Goal: Information Seeking & Learning: Learn about a topic

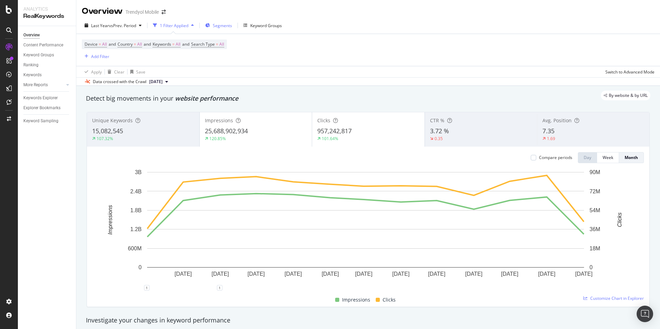
click at [211, 28] on div "Segments" at bounding box center [218, 25] width 27 height 10
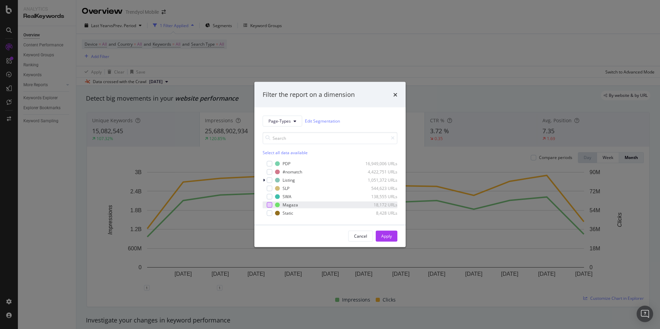
click at [270, 207] on div "modal" at bounding box center [269, 204] width 5 height 5
click at [381, 236] on div "Apply" at bounding box center [386, 236] width 11 height 6
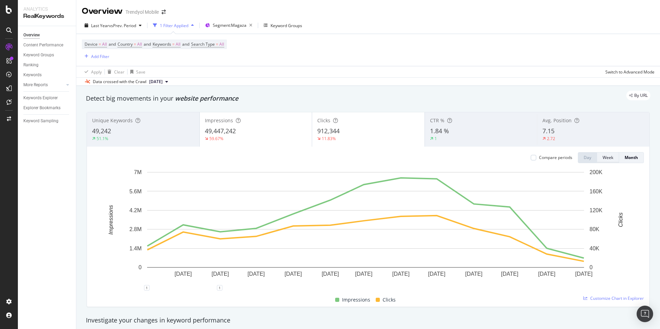
click at [597, 159] on button "Week" at bounding box center [608, 157] width 22 height 11
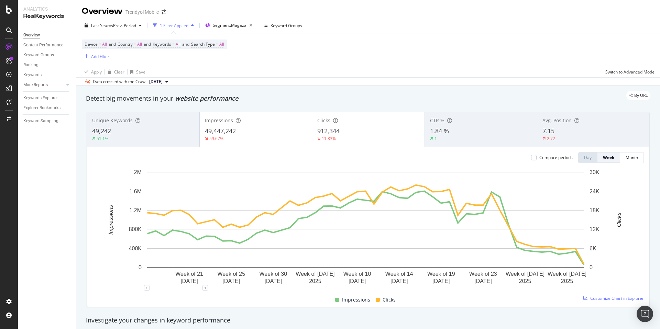
click at [603, 157] on div "Week" at bounding box center [608, 158] width 11 height 6
click at [40, 76] on div "SiteCrawler" at bounding box center [37, 75] width 24 height 7
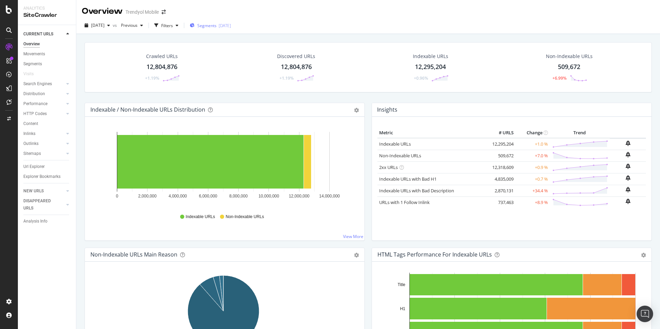
click at [215, 24] on span "Segments" at bounding box center [206, 26] width 19 height 6
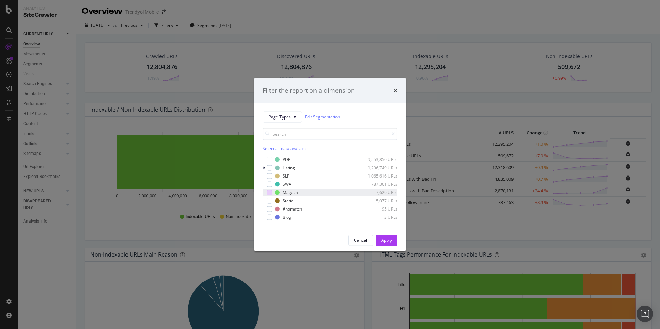
click at [270, 193] on div "modal" at bounding box center [269, 192] width 5 height 5
click at [392, 242] on button "Apply" at bounding box center [386, 240] width 22 height 11
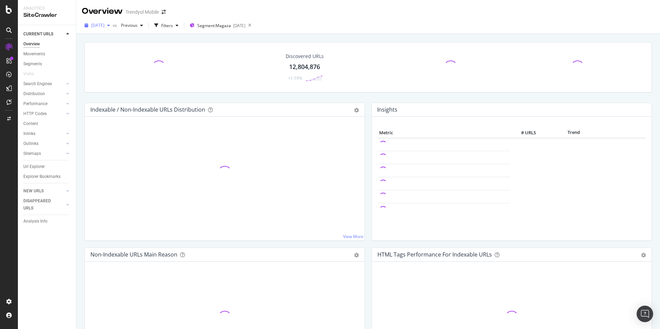
click at [104, 24] on span "[DATE]" at bounding box center [97, 25] width 13 height 6
click at [358, 18] on div "2025 Sep. 7th vs Previous Filters Segment: Magaza 2025-07-16" at bounding box center [367, 25] width 583 height 17
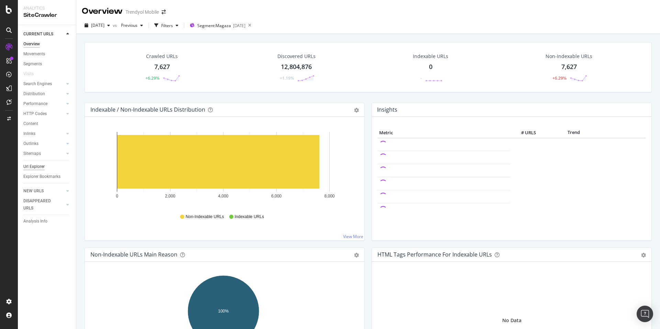
click at [35, 167] on div "Url Explorer" at bounding box center [33, 166] width 21 height 7
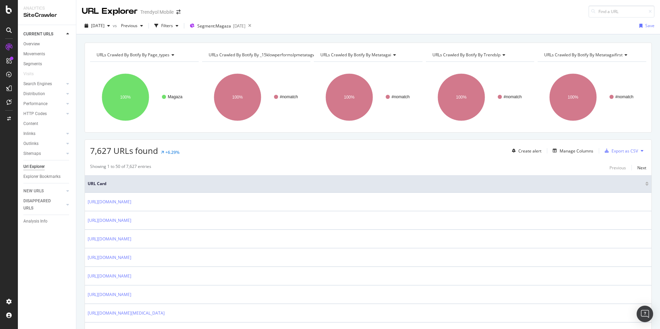
click at [251, 56] on span "URLs Crawled By Botify By _15klowperformslpmetatagwai" at bounding box center [264, 55] width 110 height 6
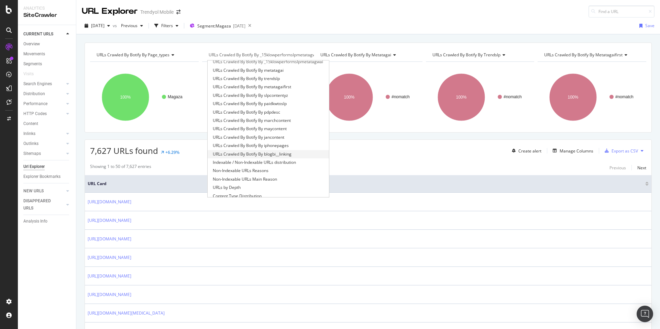
scroll to position [28, 0]
click at [274, 170] on span "Non-Indexable URLs Main Reason" at bounding box center [245, 170] width 64 height 7
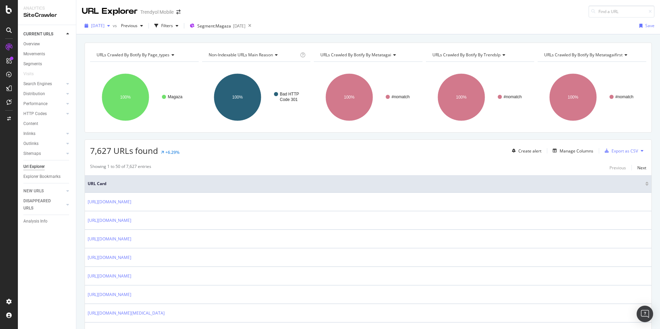
click at [104, 27] on span "2025 Sep. 7th" at bounding box center [97, 26] width 13 height 6
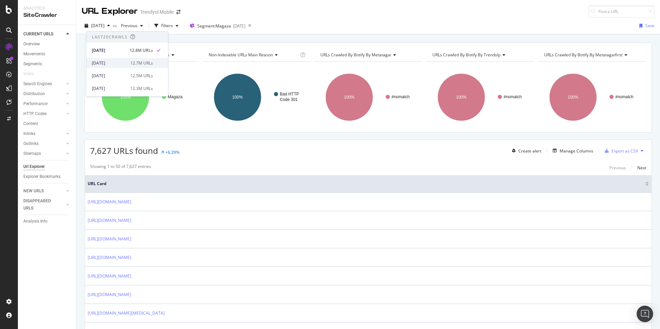
click at [124, 63] on div "2025 Aug. 31st 12.7M URLs" at bounding box center [122, 63] width 61 height 6
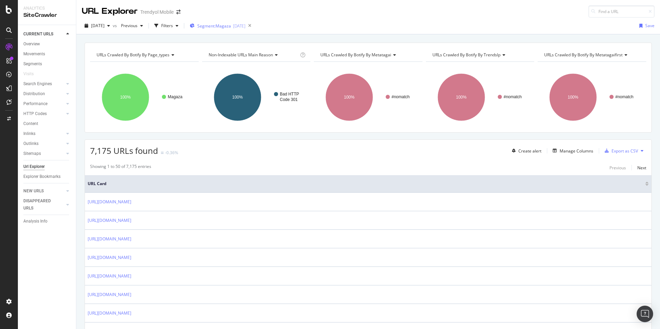
click at [245, 20] on button "Segment: Magaza 2025-07-16" at bounding box center [216, 25] width 58 height 11
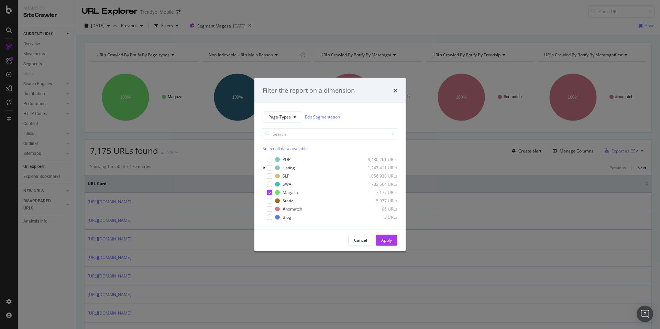
click at [391, 94] on div "Filter the report on a dimension" at bounding box center [329, 90] width 135 height 9
click at [391, 90] on div "Filter the report on a dimension" at bounding box center [329, 90] width 135 height 9
click at [393, 89] on icon "times" at bounding box center [395, 90] width 4 height 5
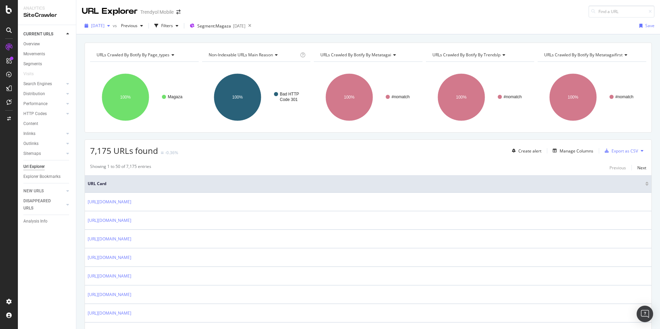
click at [104, 24] on span "2025 Aug. 31st" at bounding box center [97, 26] width 13 height 6
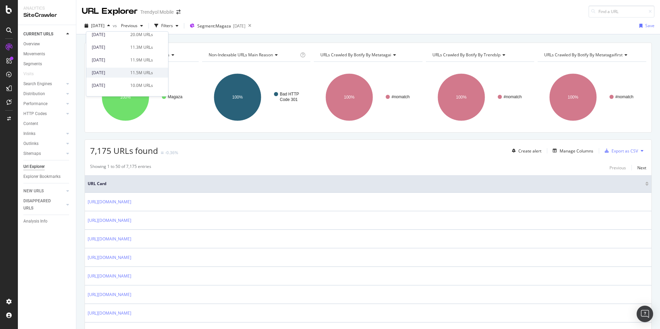
scroll to position [458, 0]
click at [123, 46] on div "2024 Jan. 9th" at bounding box center [109, 48] width 34 height 6
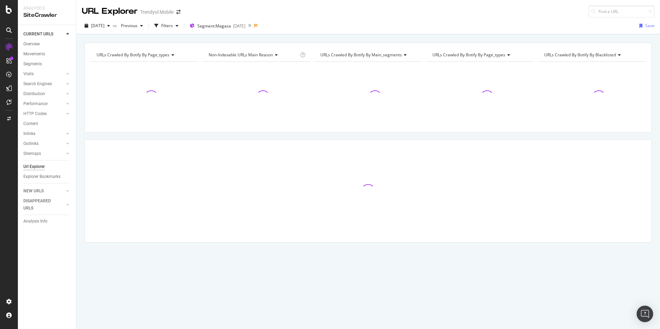
click at [117, 35] on div "URLs Crawled By Botify By page_types Chart (by Value) Table Expand Export as CS…" at bounding box center [367, 42] width 583 height 16
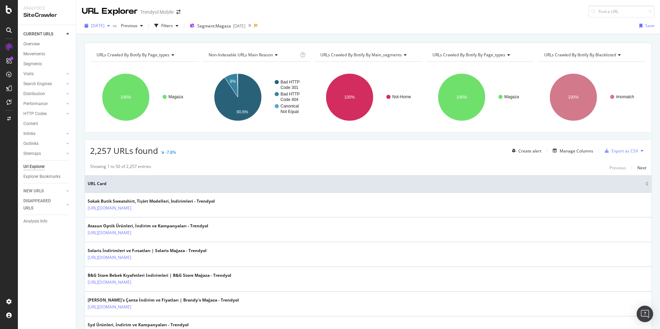
click at [103, 24] on span "2024 Jan. 9th" at bounding box center [97, 26] width 13 height 6
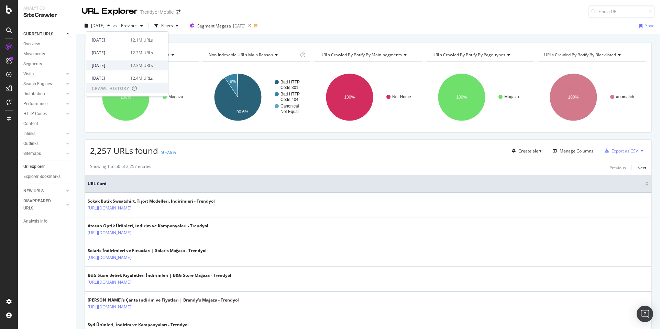
scroll to position [215, 0]
click at [136, 63] on div "12.3M URLs" at bounding box center [141, 64] width 23 height 6
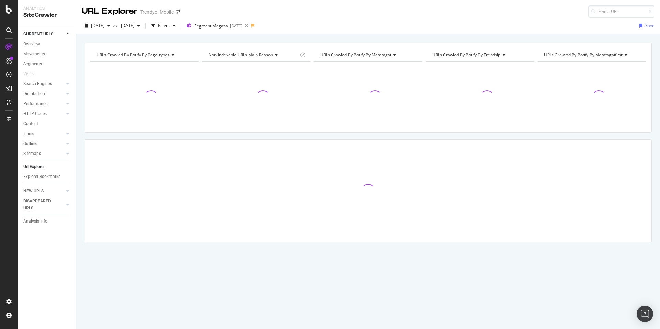
click at [110, 36] on div "URLs Crawled By Botify By page_types Chart (by Value) Table Expand Export as CS…" at bounding box center [367, 42] width 583 height 16
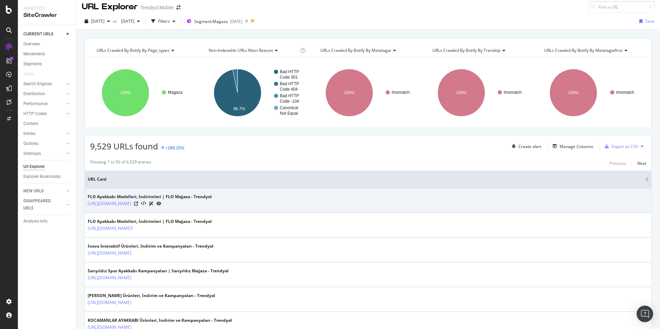
scroll to position [11, 0]
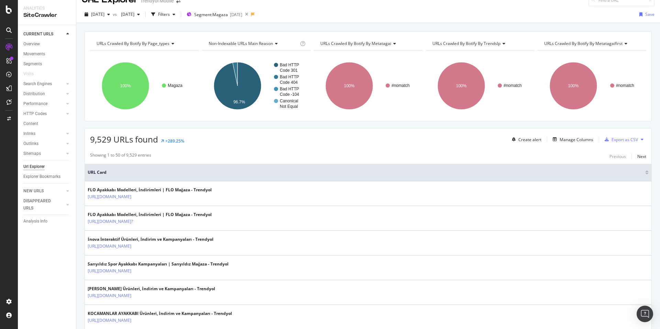
click at [327, 39] on div "URLs Crawled By Botify By metatagai" at bounding box center [367, 43] width 97 height 11
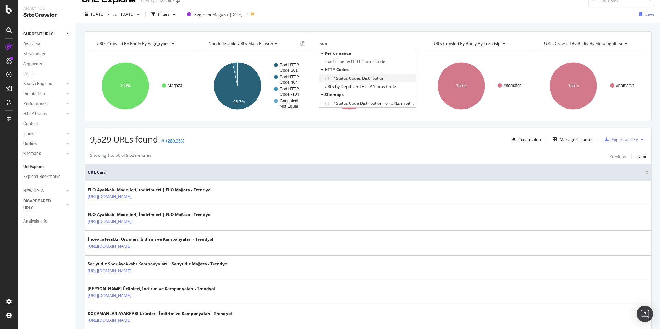
type input "stat"
click at [353, 76] on span "HTTP Status Codes Distribution" at bounding box center [354, 78] width 60 height 7
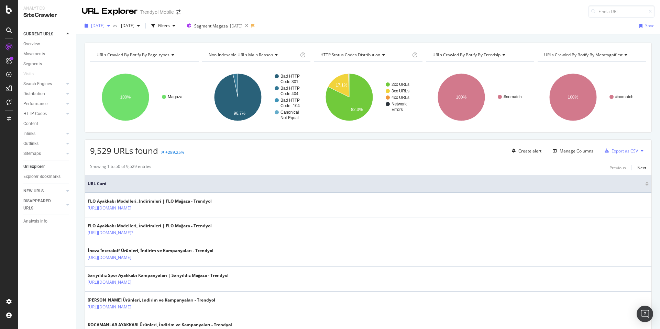
click at [106, 29] on div "2025 May. 4th" at bounding box center [97, 26] width 31 height 10
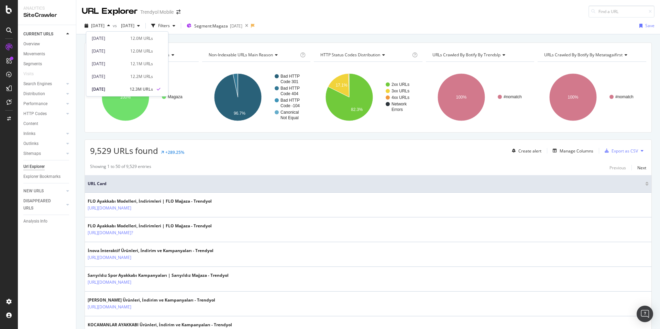
scroll to position [194, 0]
click at [130, 75] on div "12.2M URLs" at bounding box center [141, 73] width 23 height 6
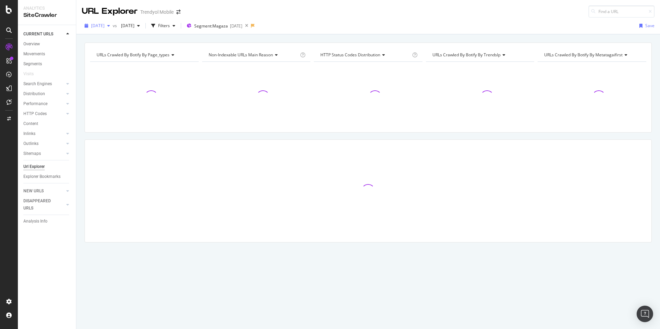
click at [102, 27] on span "2025 May. 11th" at bounding box center [97, 26] width 13 height 6
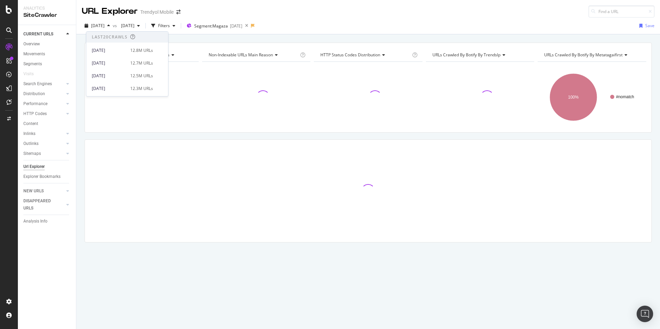
click at [185, 38] on div "URLs Crawled By Botify By page_types Chart (by Value) Table Expand Export as CS…" at bounding box center [367, 42] width 583 height 16
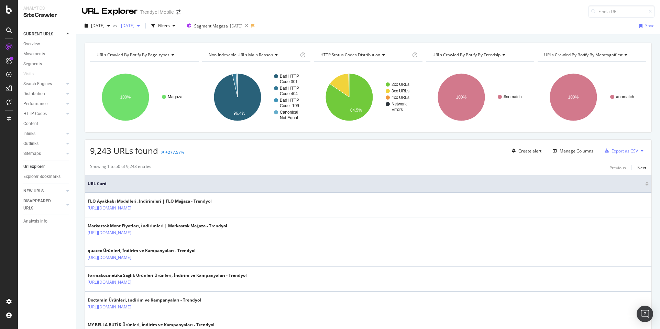
click at [134, 26] on span "2023 Dec. 19th" at bounding box center [126, 26] width 16 height 6
click at [241, 11] on div "URL Explorer Trendyol Mobile" at bounding box center [367, 9] width 583 height 18
click at [97, 24] on span "2025 May. 11th" at bounding box center [97, 26] width 13 height 6
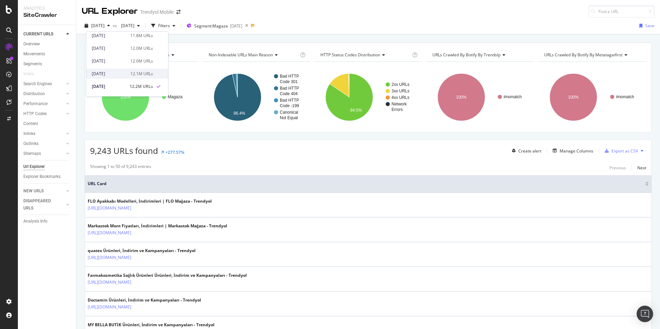
click at [125, 72] on div "2025 May. 18th 12.1M URLs" at bounding box center [122, 74] width 61 height 6
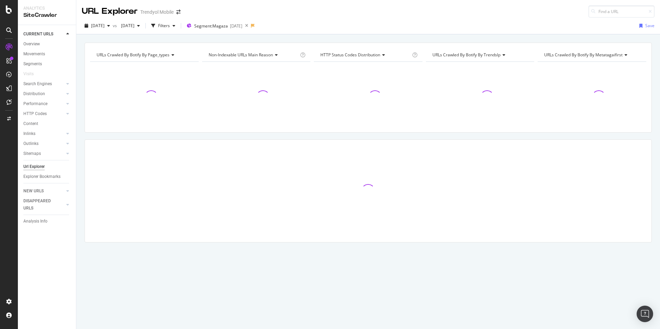
click at [189, 40] on div "URLs Crawled By Botify By page_types Chart (by Value) Table Expand Export as CS…" at bounding box center [367, 42] width 583 height 16
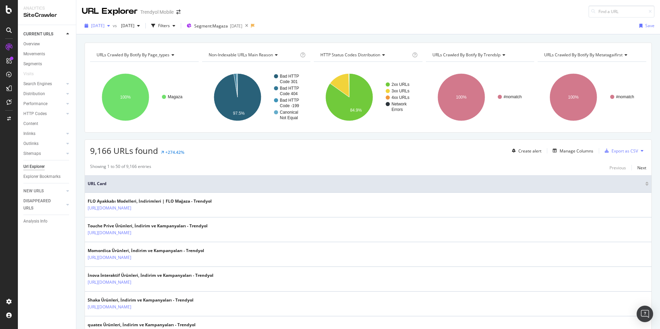
click at [102, 28] on span "2025 May. 18th" at bounding box center [97, 26] width 13 height 6
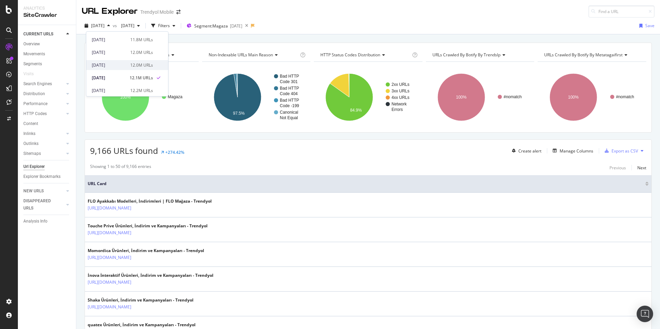
click at [127, 61] on div "2025 May. 25th 12.0M URLs" at bounding box center [127, 65] width 82 height 10
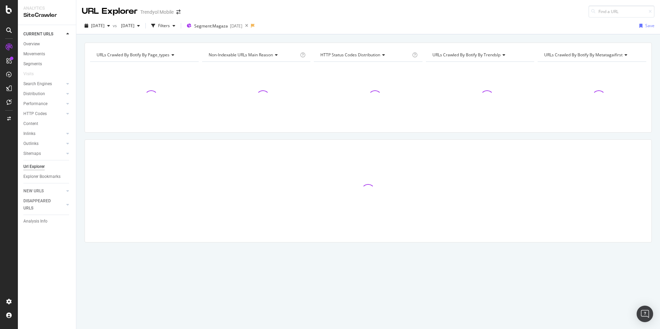
click at [308, 35] on div "URLs Crawled By Botify By page_types Chart (by Value) Table Expand Export as CS…" at bounding box center [367, 42] width 583 height 16
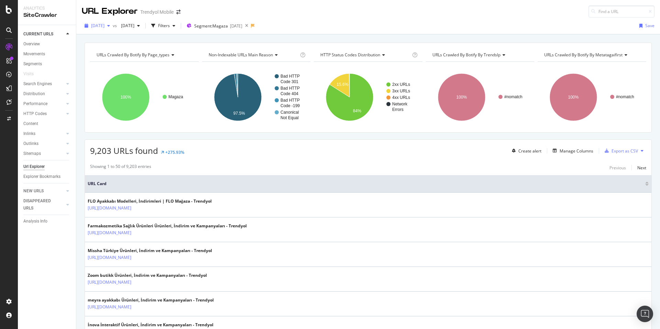
click at [102, 26] on span "2025 May. 25th" at bounding box center [97, 26] width 13 height 6
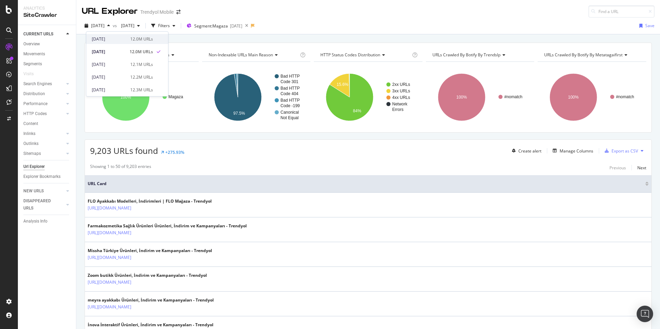
click at [115, 41] on div "2025 Jun. 1st" at bounding box center [109, 39] width 34 height 6
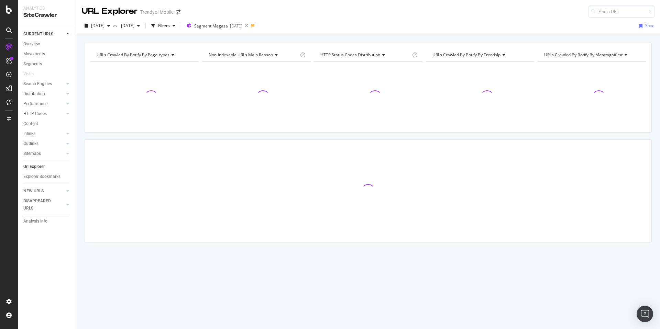
click at [185, 36] on div "URLs Crawled By Botify By page_types Chart (by Value) Table Expand Export as CS…" at bounding box center [367, 42] width 583 height 16
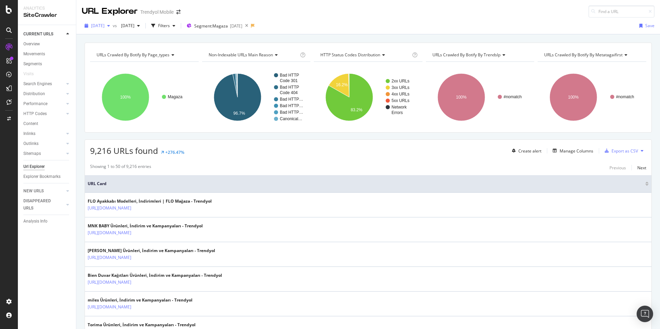
click at [96, 29] on div "2025 Jun. 1st" at bounding box center [97, 26] width 31 height 10
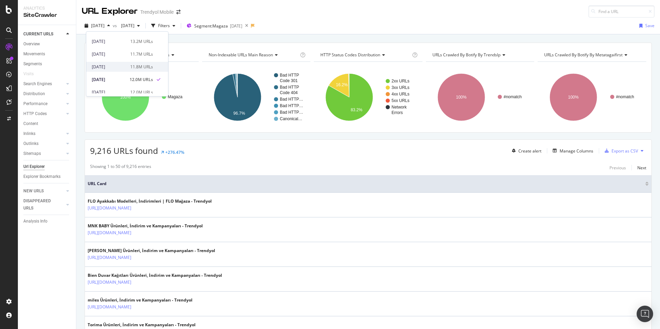
scroll to position [161, 0]
click at [130, 56] on div "11.8M URLs" at bounding box center [141, 55] width 23 height 6
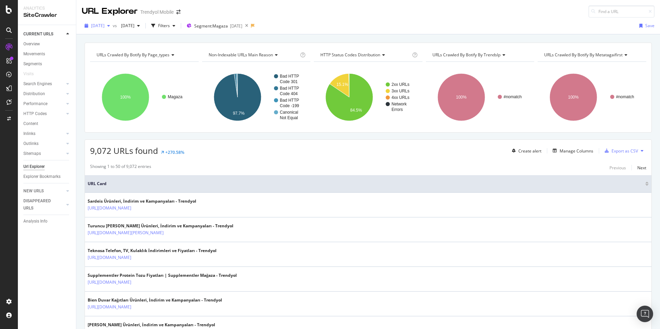
click at [104, 27] on span "2025 Jun. 8th" at bounding box center [97, 26] width 13 height 6
click at [135, 44] on div "11.7M URLs" at bounding box center [141, 44] width 23 height 6
click at [101, 21] on div "2025 Jun. 15th" at bounding box center [97, 26] width 31 height 10
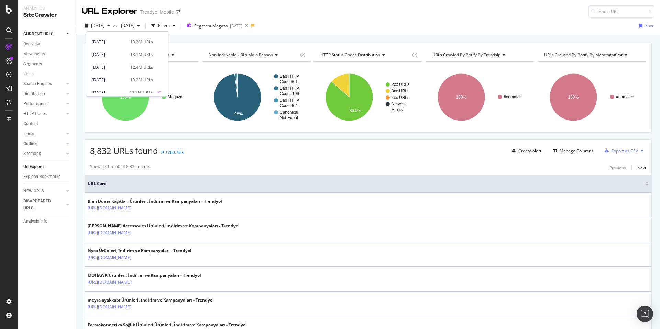
scroll to position [117, 0]
click at [117, 74] on div "2025 Jun. 22nd" at bounding box center [109, 73] width 34 height 6
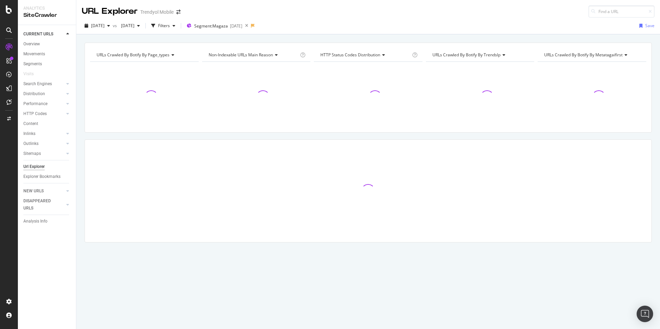
click at [322, 40] on div "URLs Crawled By Botify By page_types Chart (by Value) Table Expand Export as CS…" at bounding box center [367, 42] width 583 height 16
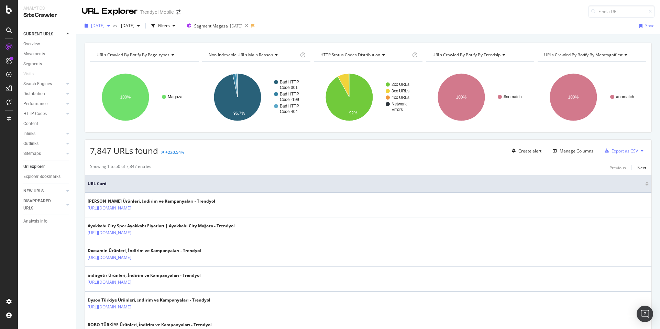
click at [101, 21] on div "2025 Jun. 22nd" at bounding box center [97, 26] width 31 height 10
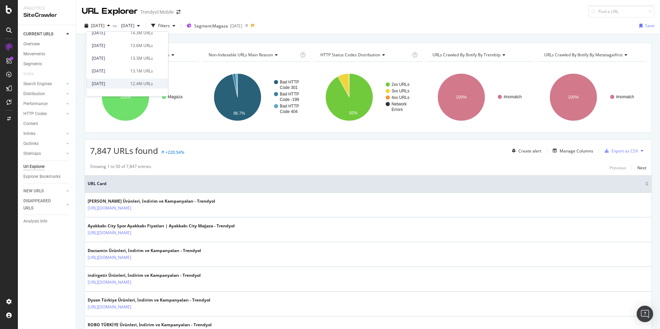
scroll to position [123, 0]
click at [125, 53] on div "2025 Jun. 29th 12.4M URLs" at bounding box center [122, 55] width 61 height 6
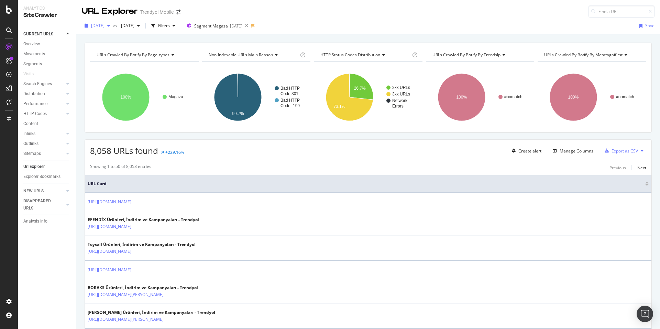
click at [107, 29] on div "2025 Jun. 29th" at bounding box center [97, 26] width 31 height 10
click at [134, 24] on span "2023 Dec. 19th" at bounding box center [126, 26] width 16 height 6
click at [162, 48] on div "2025 Jun. 22nd" at bounding box center [150, 47] width 34 height 6
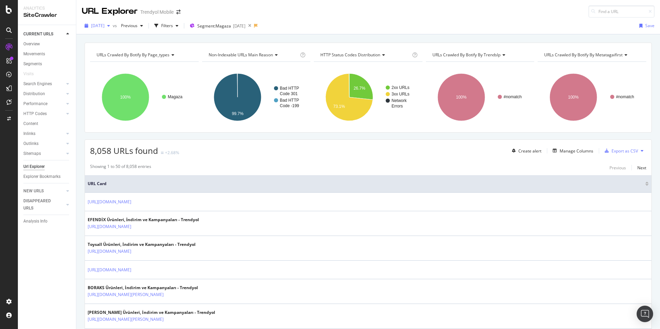
click at [102, 29] on div "2025 Jun. 29th" at bounding box center [97, 26] width 31 height 10
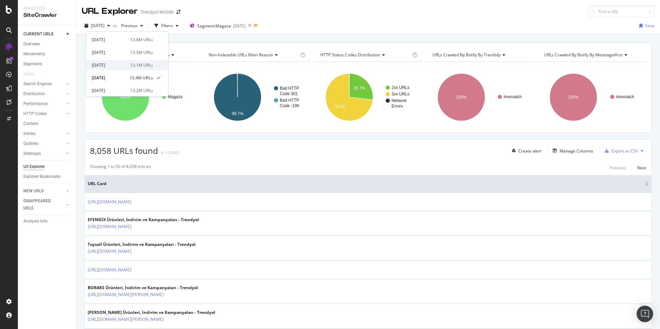
click at [126, 65] on div "2025 Jul. 6th 13.1M URLs" at bounding box center [122, 65] width 61 height 6
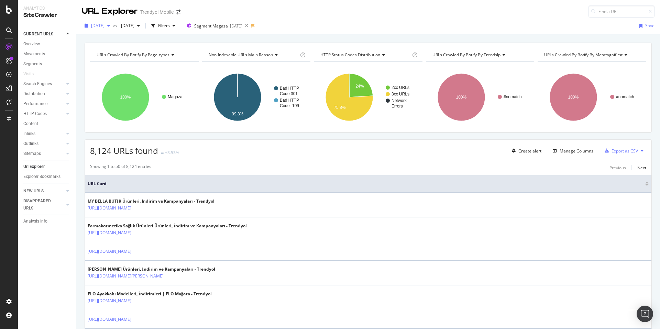
click at [104, 27] on span "2025 Jul. 6th" at bounding box center [97, 26] width 13 height 6
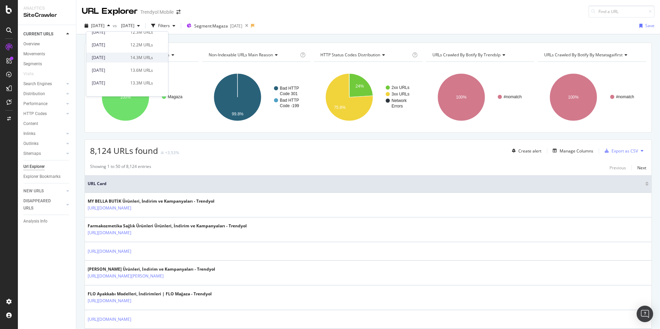
scroll to position [75, 0]
click at [130, 77] on div "13.3M URLs" at bounding box center [141, 77] width 23 height 6
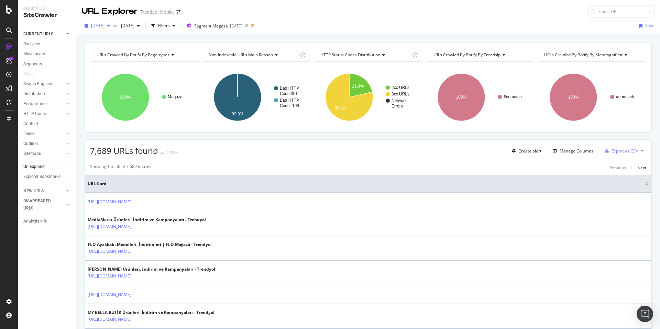
click at [108, 29] on div "2025 Jul. 13th" at bounding box center [97, 26] width 31 height 10
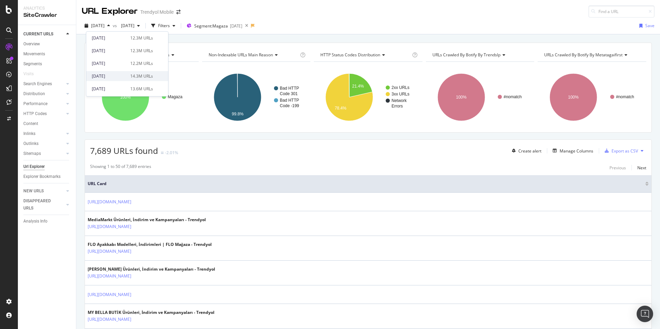
scroll to position [65, 0]
click at [147, 73] on div "13.6M URLs" at bounding box center [141, 75] width 23 height 6
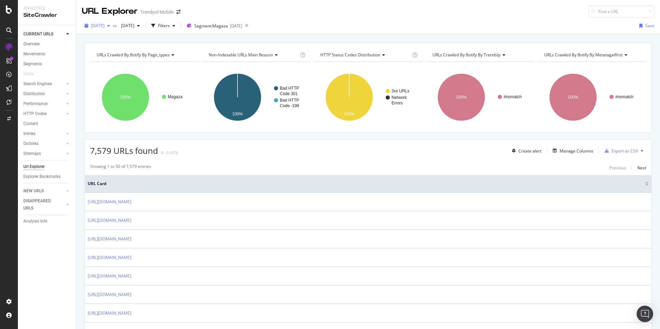
click at [99, 27] on span "2025 Jul. 20th" at bounding box center [97, 26] width 13 height 6
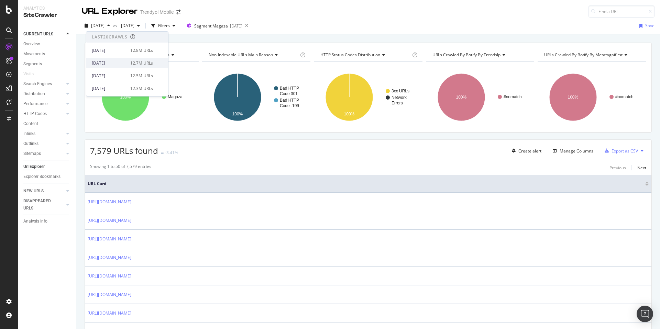
scroll to position [1, 0]
click at [201, 37] on div "URLs Crawled By Botify By page_types Chart (by Value) Table Expand Export as CS…" at bounding box center [367, 42] width 583 height 16
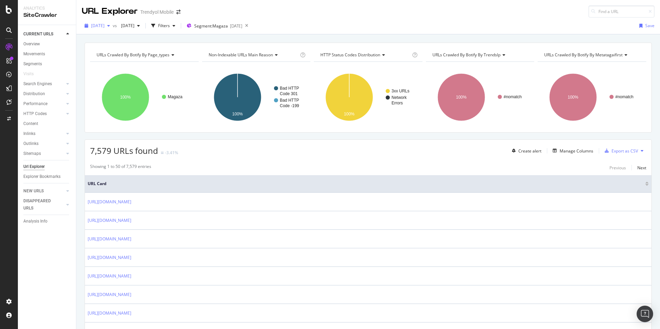
click at [104, 25] on span "2025 Jul. 20th" at bounding box center [97, 26] width 13 height 6
click at [193, 43] on div "URLs Crawled By Botify By page_types Chart (by Value) Table Expand Export as CS…" at bounding box center [368, 88] width 567 height 90
click at [192, 43] on div "URLs Crawled By Botify By page_types Chart (by Value) Table Expand Export as CS…" at bounding box center [368, 88] width 567 height 90
click at [182, 40] on div "URLs Crawled By Botify By page_types Chart (by Value) Table Expand Export as CS…" at bounding box center [367, 42] width 583 height 16
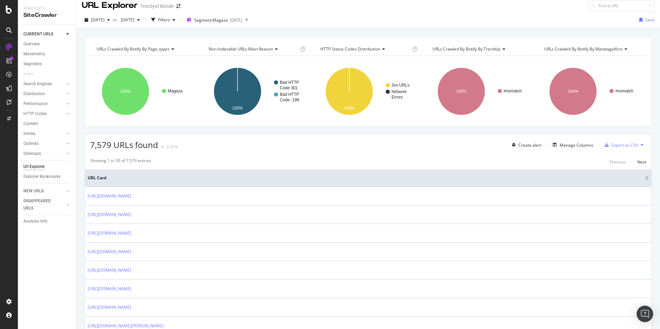
scroll to position [0, 0]
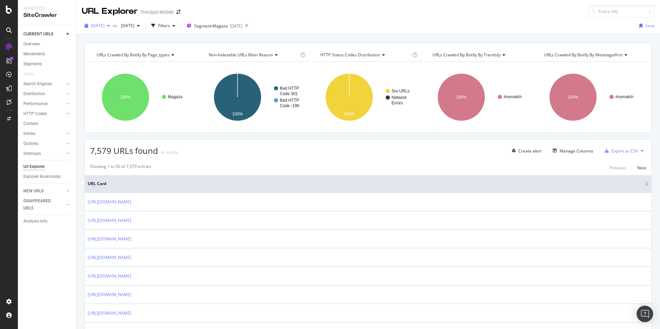
click at [103, 24] on span "2025 Jul. 20th" at bounding box center [97, 26] width 13 height 6
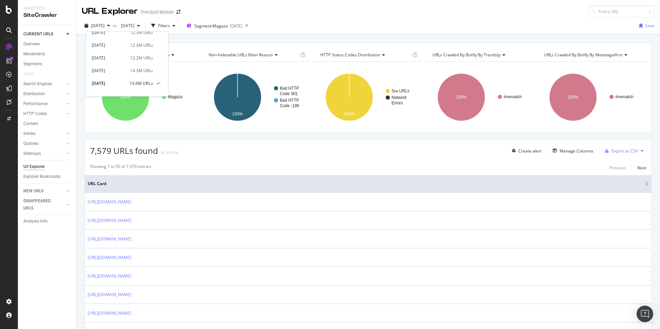
scroll to position [62, 0]
click at [133, 87] on div "13.3M URLs" at bounding box center [141, 90] width 23 height 6
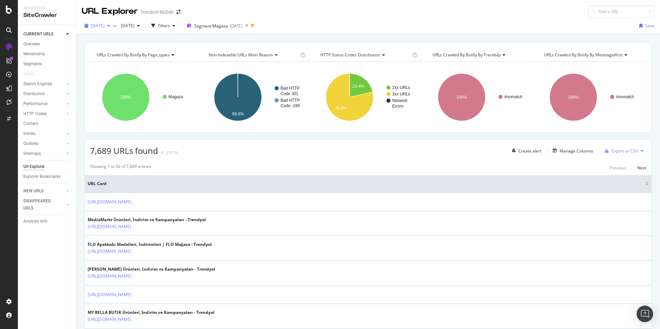
click at [103, 25] on span "2025 Jul. 13th" at bounding box center [97, 26] width 13 height 6
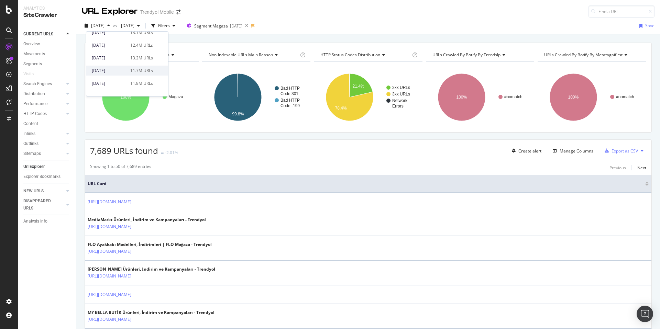
scroll to position [134, 0]
click at [130, 45] on div "12.4M URLs" at bounding box center [141, 44] width 23 height 6
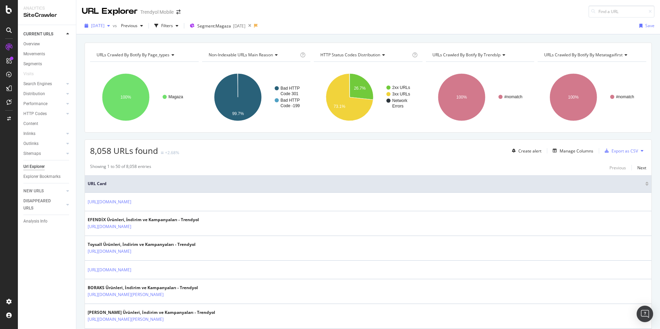
click at [102, 25] on span "2025 Jun. 29th" at bounding box center [97, 26] width 13 height 6
click at [120, 36] on div "2025 Jun. 22nd" at bounding box center [109, 35] width 34 height 6
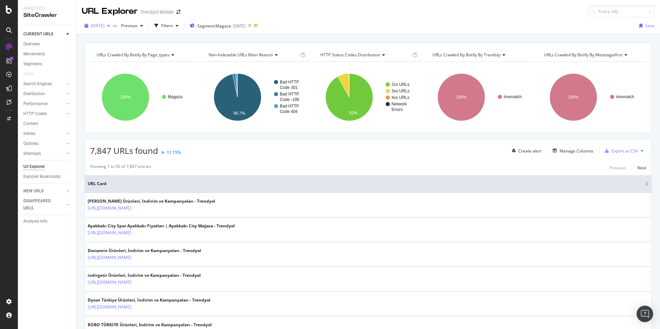
click at [97, 28] on span "2025 Jun. 22nd" at bounding box center [97, 26] width 13 height 6
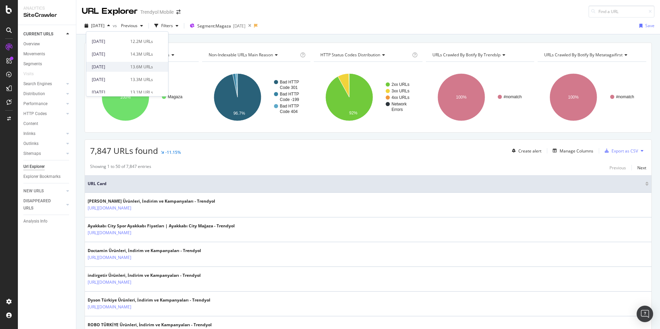
click at [137, 67] on div "13.6M URLs" at bounding box center [141, 67] width 23 height 6
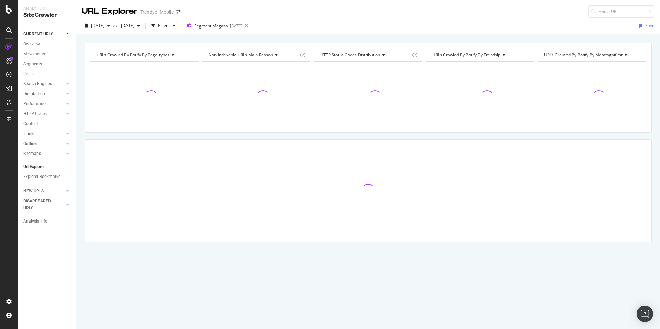
click at [317, 32] on div "2025 Jul. 20th vs 2025 Jun. 15th Filters Segment: Magaza 2025-07-16 Save" at bounding box center [367, 27] width 583 height 14
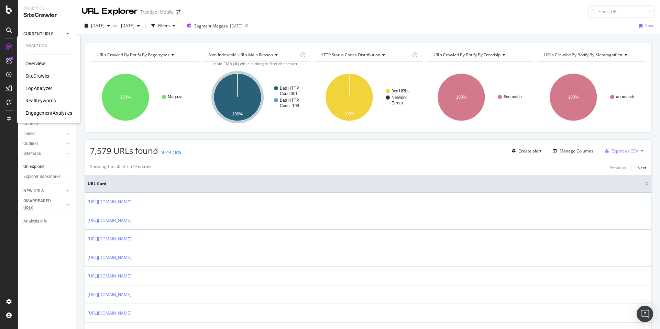
click at [35, 101] on div "RealKeywords" at bounding box center [40, 100] width 31 height 7
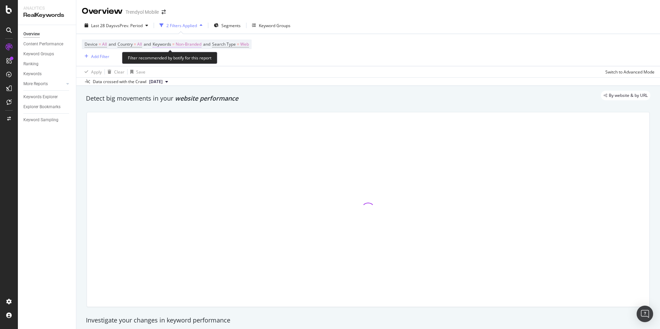
click at [183, 41] on span "Non-Branded" at bounding box center [189, 45] width 26 height 10
click at [176, 66] on div "Non-Branded Cancel Add filter Apply" at bounding box center [200, 66] width 87 height 34
click at [177, 64] on div "Non-Branded" at bounding box center [180, 60] width 37 height 10
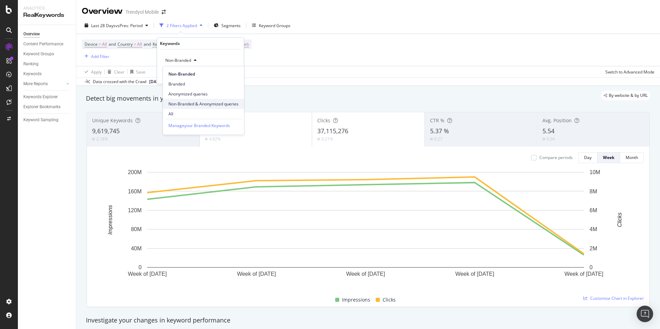
click at [199, 100] on div "Non-Branded & Anonymized queries" at bounding box center [203, 104] width 81 height 10
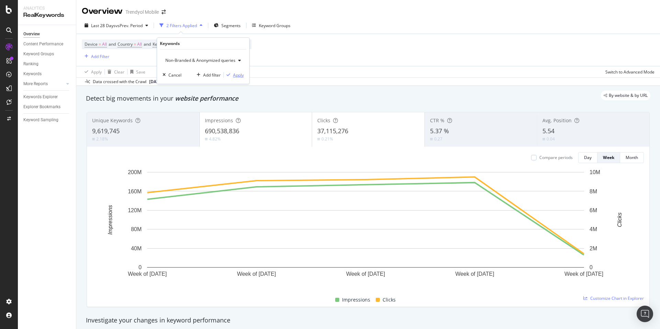
click at [235, 75] on div "Apply" at bounding box center [238, 75] width 11 height 6
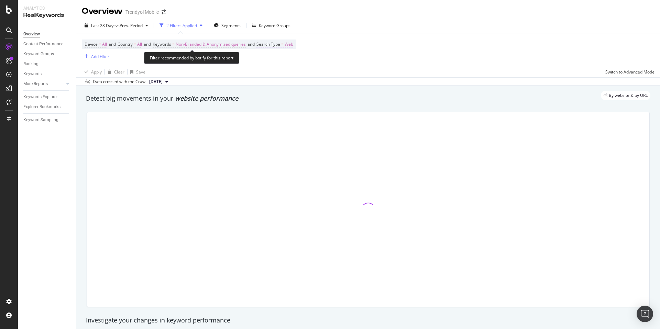
click at [280, 42] on span "Search Type" at bounding box center [268, 44] width 24 height 6
click at [275, 59] on span "Web" at bounding box center [274, 60] width 9 height 6
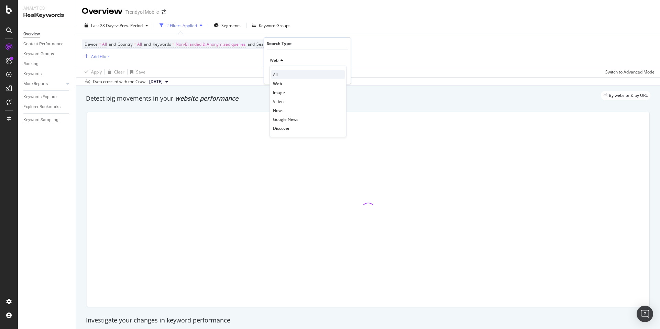
click at [279, 72] on div "All" at bounding box center [308, 74] width 74 height 9
click at [333, 72] on div "Apply" at bounding box center [335, 75] width 20 height 6
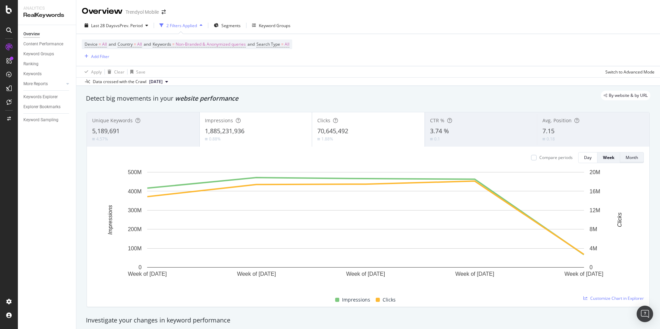
click at [627, 161] on div "Month" at bounding box center [631, 158] width 12 height 10
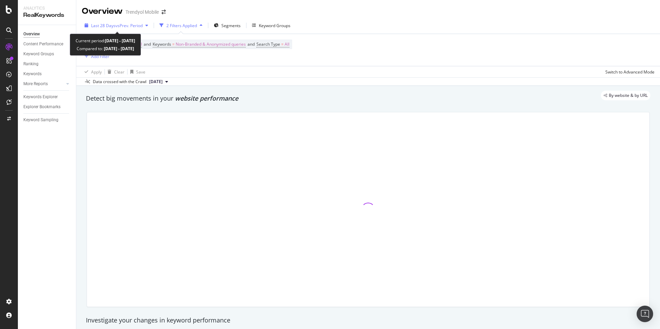
click at [100, 31] on button "Last 28 Days vs Prev. Period" at bounding box center [116, 25] width 69 height 11
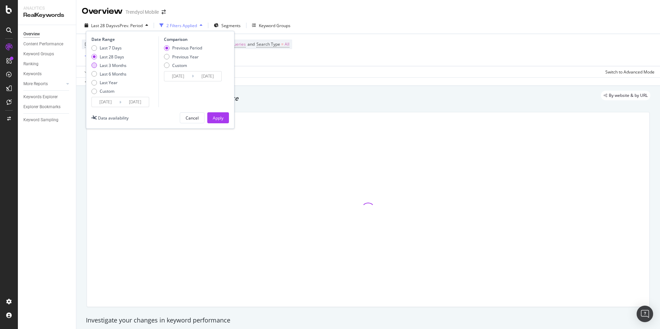
click at [99, 65] on div "Last 3 Months" at bounding box center [108, 66] width 35 height 6
type input "2025/06/16"
type input "2025/03/16"
type input "2025/06/15"
click at [222, 121] on div "Apply" at bounding box center [218, 118] width 11 height 10
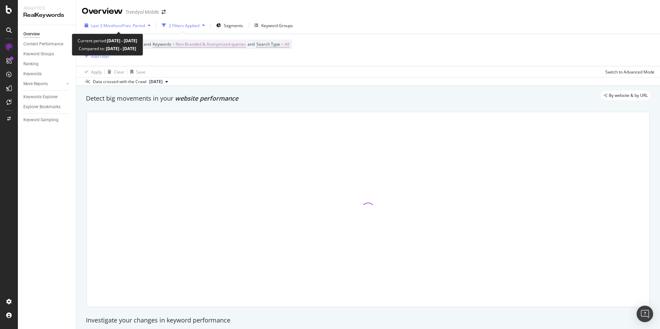
click at [118, 24] on span "vs Prev. Period" at bounding box center [131, 26] width 27 height 6
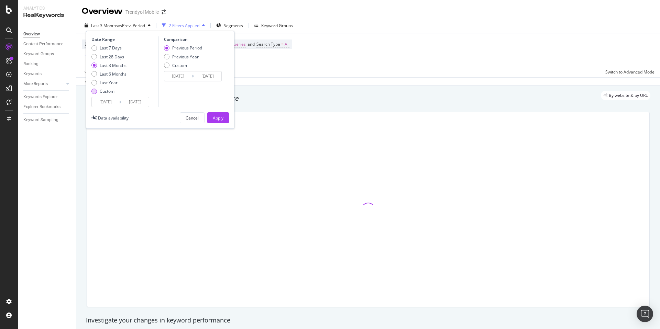
click at [102, 92] on div "Custom" at bounding box center [107, 91] width 15 height 6
type input "2025/08/19"
type input "2025/07/22"
type input "2025/08/18"
click at [115, 107] on input "2025/08/19" at bounding box center [105, 102] width 27 height 10
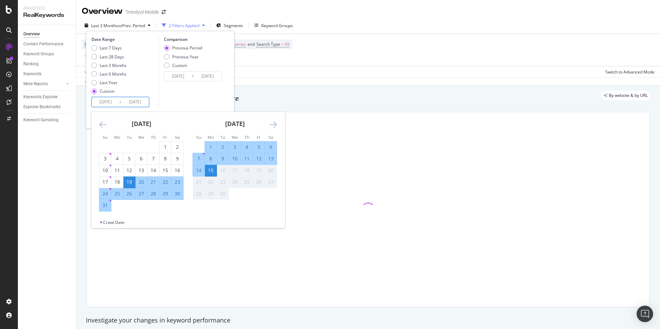
click at [99, 127] on icon "Move backward to switch to the previous month." at bounding box center [102, 124] width 7 height 8
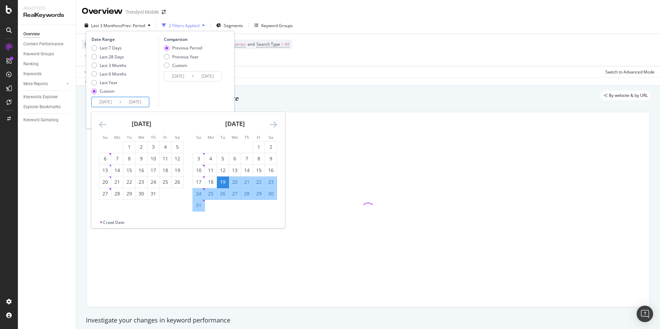
click at [99, 127] on icon "Move backward to switch to the previous month." at bounding box center [102, 124] width 7 height 8
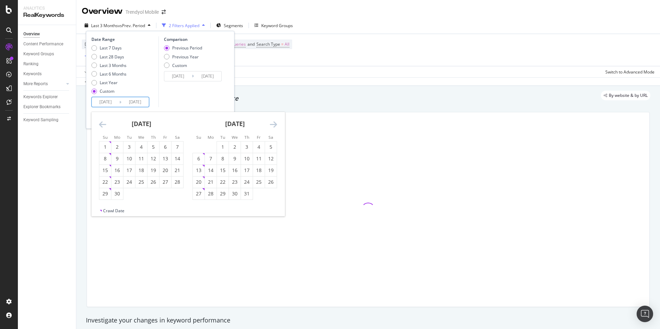
click at [99, 127] on icon "Move backward to switch to the previous month." at bounding box center [102, 124] width 7 height 8
click at [149, 147] on div "1" at bounding box center [153, 147] width 12 height 7
type input "2025/05/01"
type input "2024/12/14"
type input "2025/04/30"
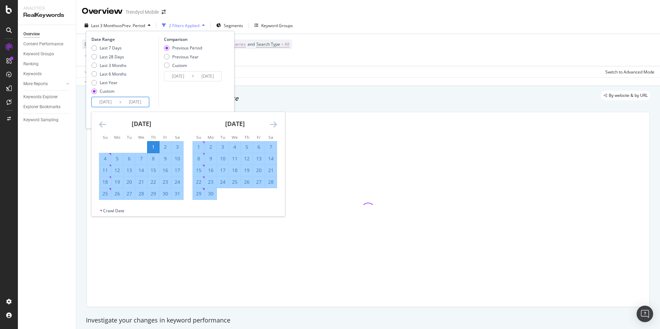
click at [272, 124] on icon "Move forward to switch to the next month." at bounding box center [273, 124] width 7 height 8
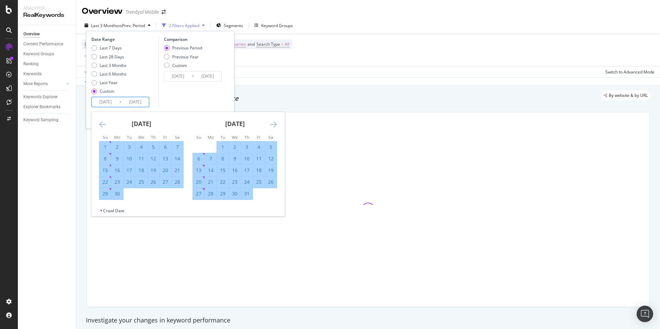
click at [272, 124] on icon "Move forward to switch to the next month." at bounding box center [273, 124] width 7 height 8
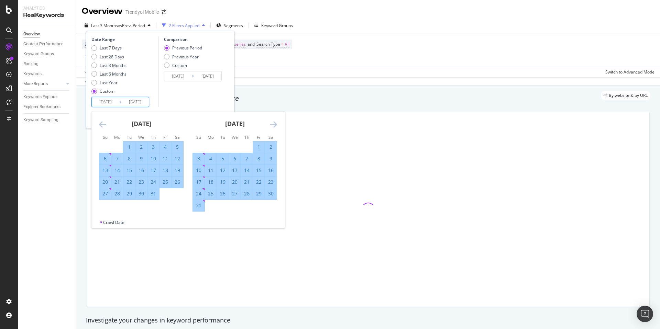
click at [199, 207] on div "31" at bounding box center [199, 205] width 12 height 7
type input "2025/08/31"
type input "2024/12/29"
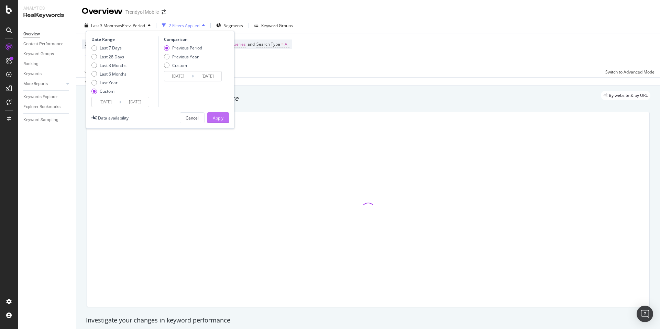
click at [223, 119] on button "Apply" at bounding box center [218, 117] width 22 height 11
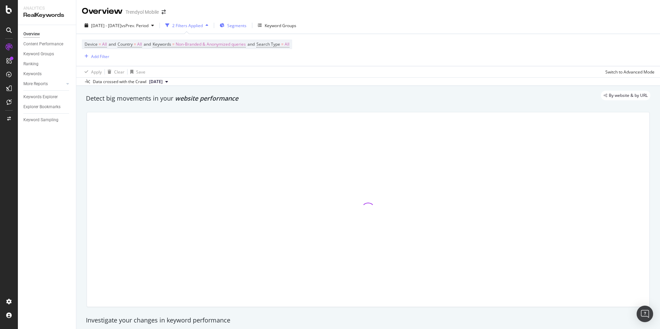
click at [246, 28] on span "Segments" at bounding box center [236, 26] width 19 height 6
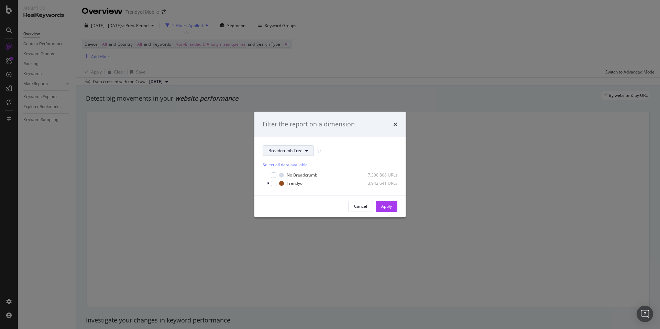
click at [280, 151] on span "Breadcrumb Tree" at bounding box center [285, 151] width 34 height 6
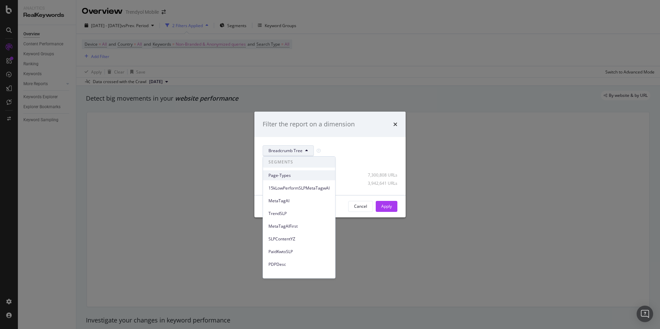
click at [288, 177] on span "Page-Types" at bounding box center [298, 175] width 61 height 6
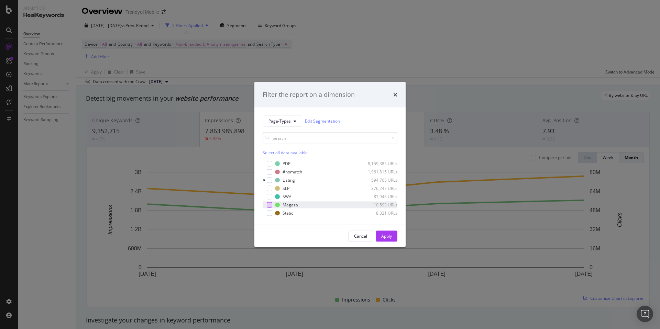
click at [272, 205] on div "modal" at bounding box center [269, 204] width 5 height 5
click at [390, 238] on div "Apply" at bounding box center [386, 236] width 11 height 6
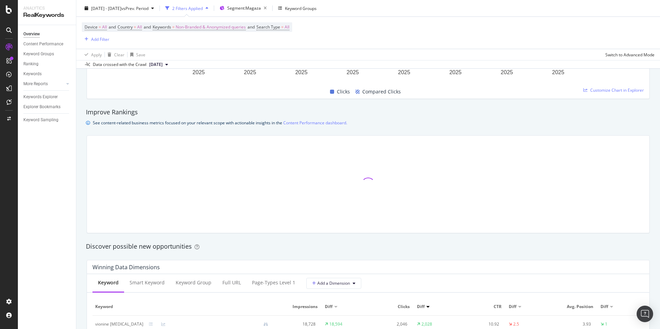
scroll to position [565, 0]
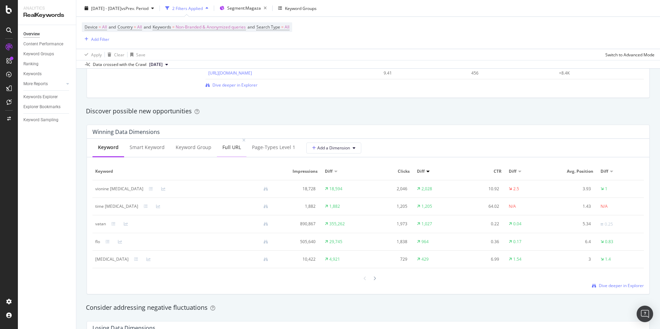
click at [232, 147] on div "Full URL" at bounding box center [231, 147] width 19 height 7
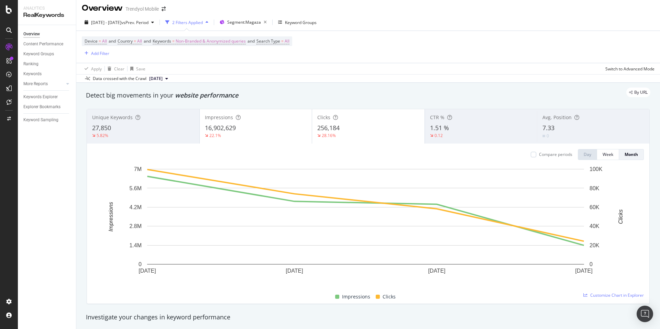
scroll to position [0, 0]
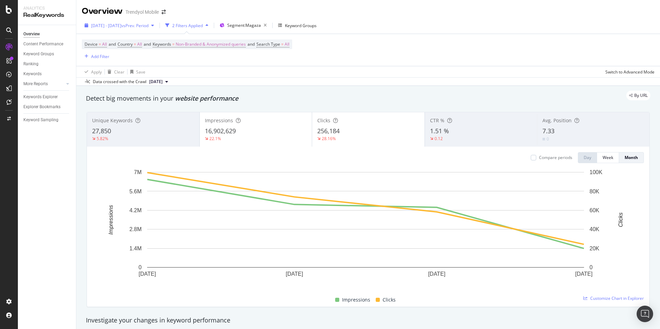
click at [113, 23] on span "2025 May. 1st - Aug. 31st" at bounding box center [106, 26] width 30 height 6
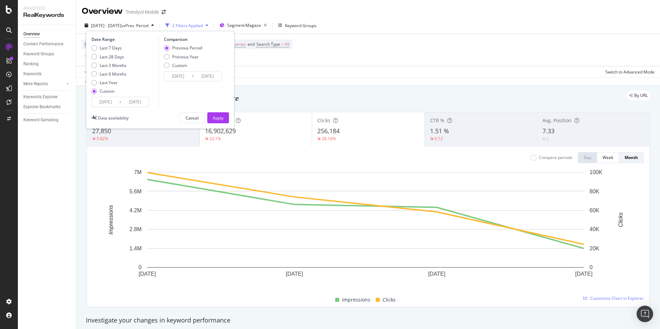
click at [115, 105] on input "2025/05/01" at bounding box center [105, 102] width 27 height 10
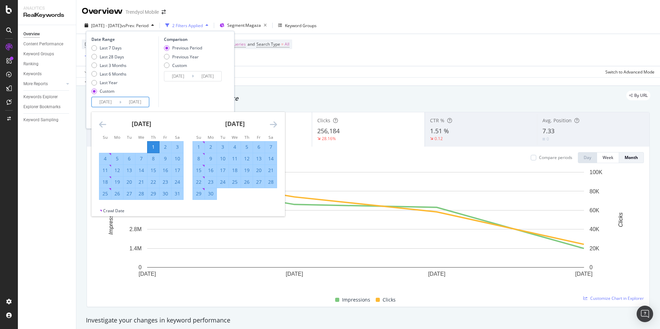
click at [270, 124] on icon "Move forward to switch to the next month." at bounding box center [273, 124] width 7 height 8
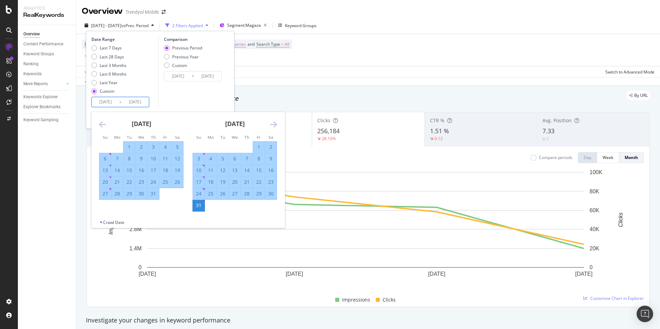
click at [256, 147] on div "1" at bounding box center [259, 147] width 12 height 7
type input "2025/08/01"
type input "2025/07/01"
type input "2025/07/31"
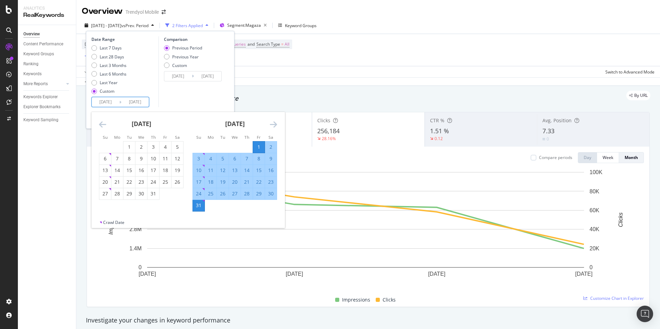
click at [199, 203] on div "31" at bounding box center [199, 205] width 12 height 7
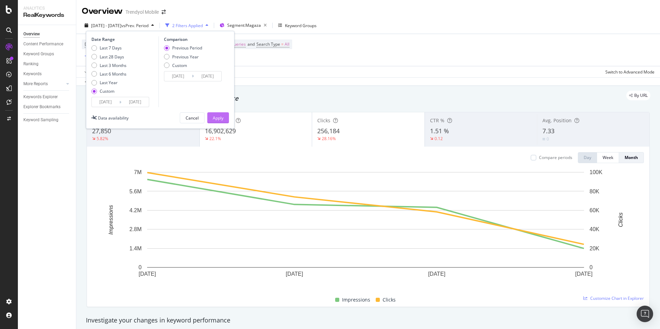
click at [224, 120] on button "Apply" at bounding box center [218, 117] width 22 height 11
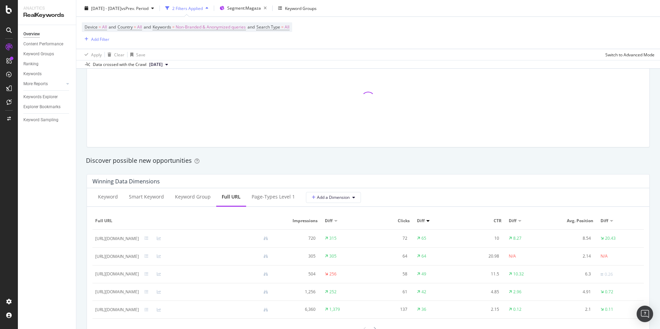
scroll to position [543, 0]
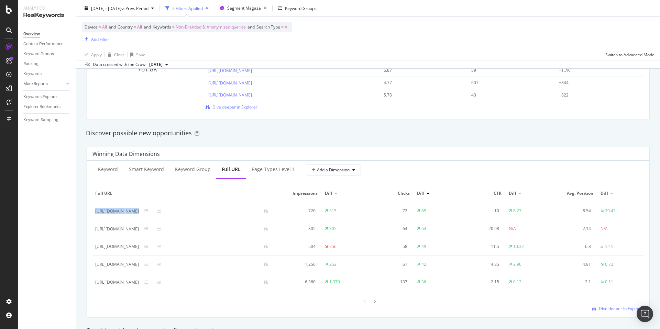
drag, startPoint x: 95, startPoint y: 210, endPoint x: 204, endPoint y: 210, distance: 108.6
click at [204, 210] on td "https://www.trendyol.com/magaza/blue-sport-m-235049" at bounding box center [184, 211] width 184 height 18
copy div "https://www.trendyol.com/magaza/blue-sport-m-235049"
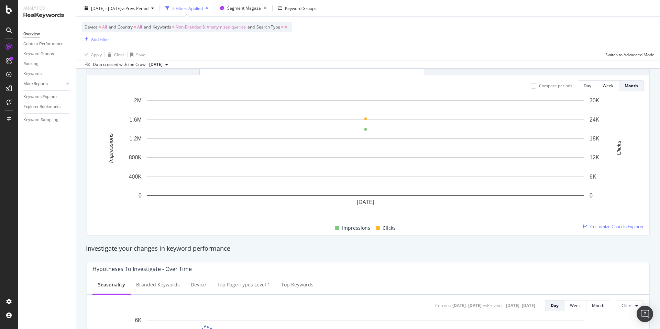
scroll to position [0, 0]
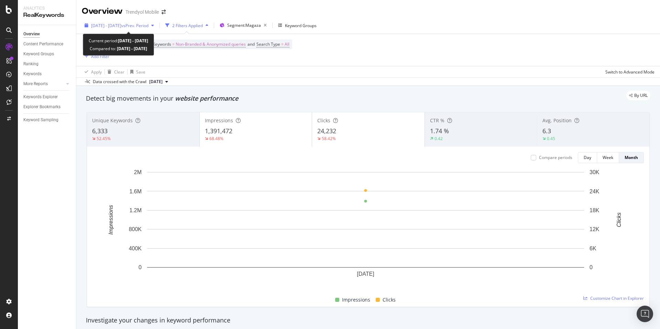
click at [121, 27] on span "2025 Aug. 1st - Aug. 31st" at bounding box center [106, 26] width 30 height 6
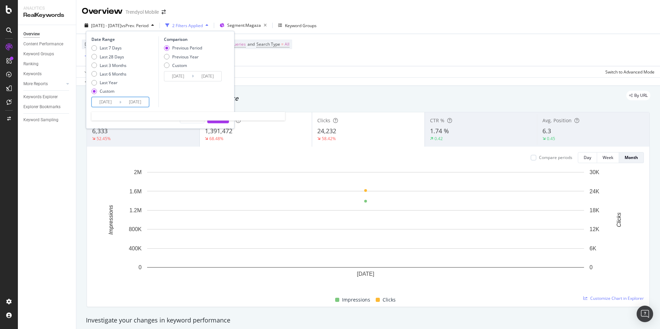
click at [134, 102] on input "2025/08/31" at bounding box center [134, 102] width 27 height 10
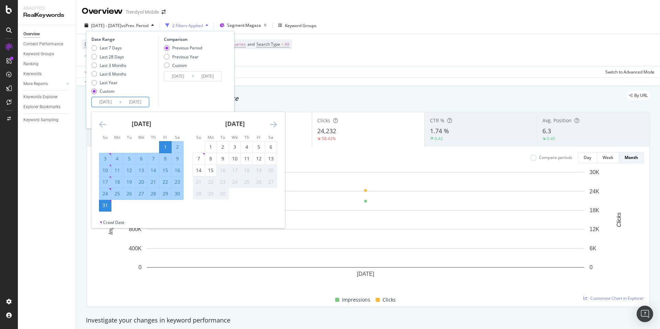
click at [101, 124] on icon "Move backward to switch to the previous month." at bounding box center [102, 124] width 7 height 8
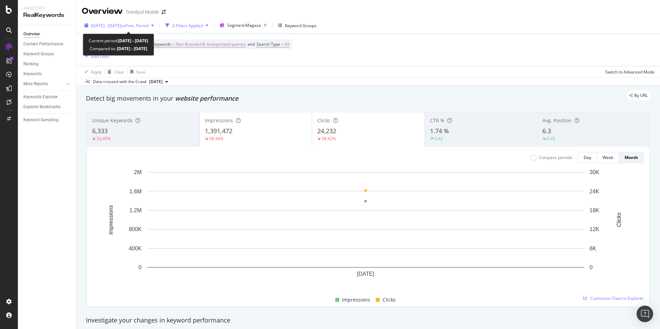
click at [115, 27] on span "2025 Aug. 1st - Aug. 31st" at bounding box center [106, 26] width 30 height 6
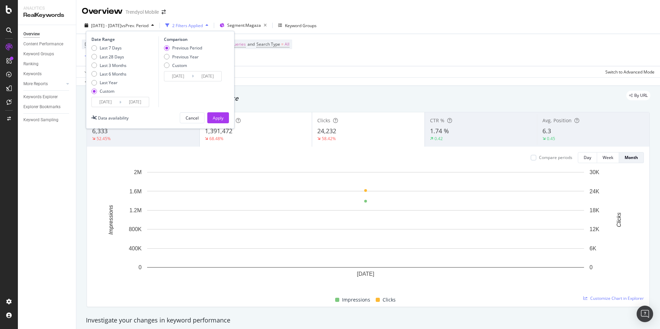
click at [116, 104] on input "2025/08/01" at bounding box center [105, 102] width 27 height 10
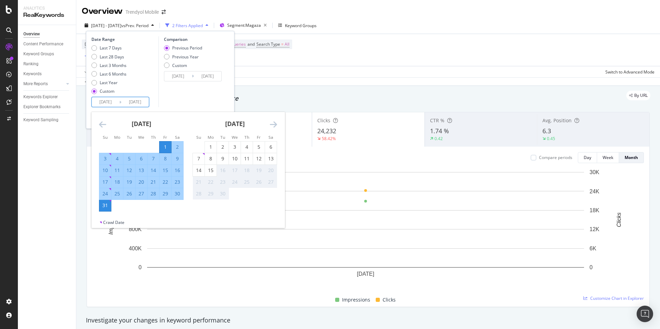
click at [102, 126] on icon "Move backward to switch to the previous month." at bounding box center [102, 124] width 7 height 8
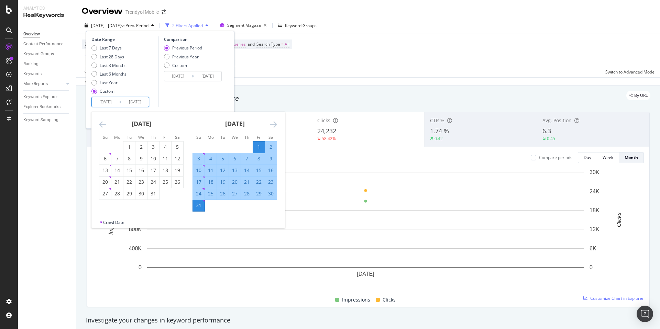
click at [102, 126] on icon "Move backward to switch to the previous month." at bounding box center [102, 124] width 7 height 8
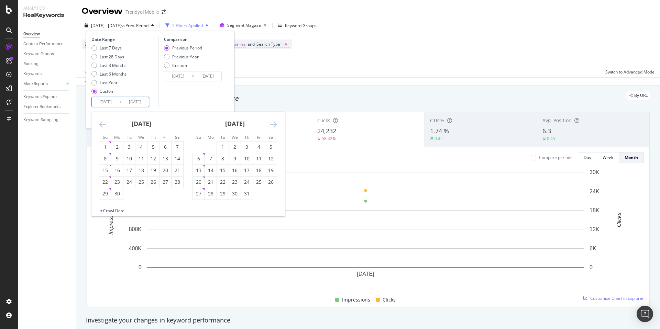
click at [102, 126] on icon "Move backward to switch to the previous month." at bounding box center [102, 124] width 7 height 8
click at [156, 148] on div "1" at bounding box center [153, 147] width 12 height 7
type input "2025/05/01"
type input "2024/12/29"
type input "2025/04/30"
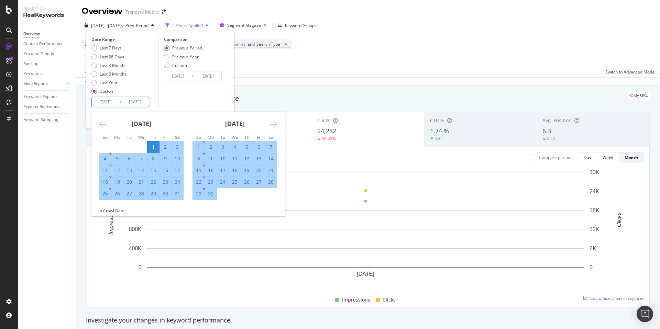
click at [271, 123] on icon "Move forward to switch to the next month." at bounding box center [273, 124] width 7 height 8
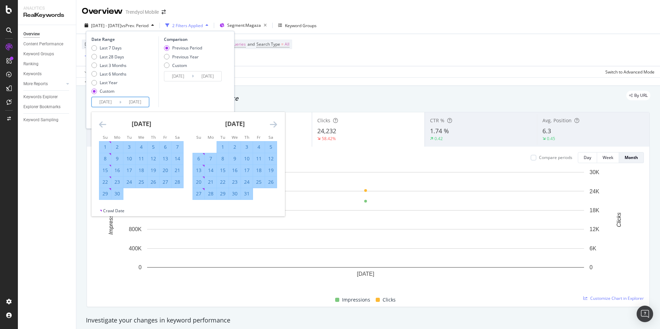
click at [272, 123] on icon "Move forward to switch to the next month." at bounding box center [273, 124] width 7 height 8
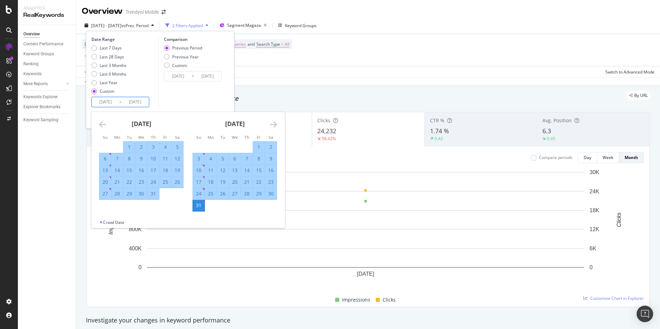
click at [199, 206] on div "31" at bounding box center [199, 205] width 12 height 7
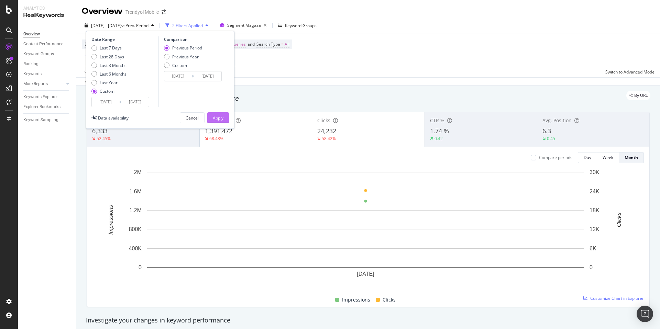
click at [215, 116] on div "Apply" at bounding box center [218, 118] width 11 height 6
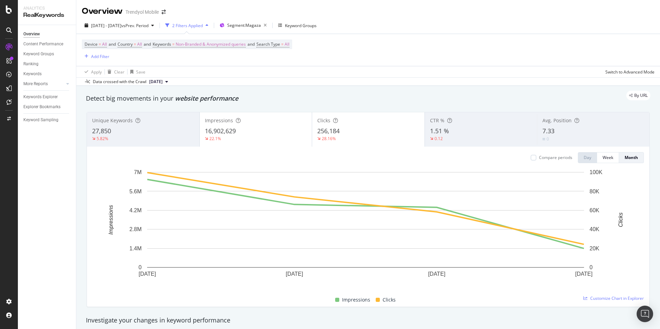
click at [283, 94] on div "By URL" at bounding box center [364, 96] width 571 height 10
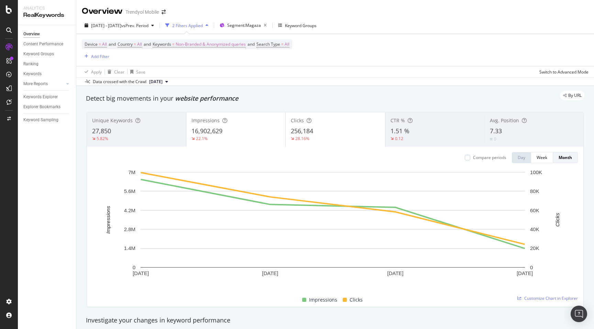
click at [443, 43] on div "Device = All and Country = All and Keywords = Non-Branded & Anonymized queries …" at bounding box center [335, 50] width 506 height 32
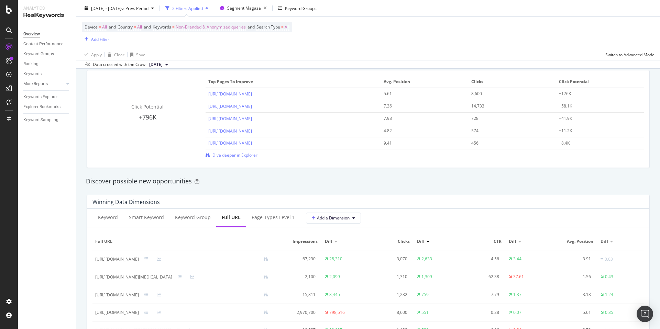
scroll to position [574, 0]
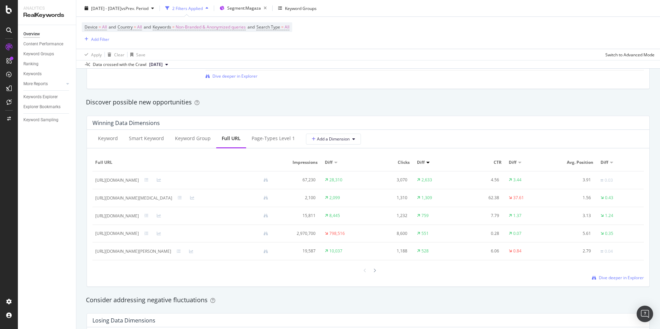
click at [288, 91] on div "Click Potential +796K Top pages to improve Avg. Position Clicks Click Potential…" at bounding box center [367, 40] width 571 height 109
drag, startPoint x: 93, startPoint y: 178, endPoint x: 201, endPoint y: 177, distance: 107.5
click at [201, 177] on td "https://www.trendyol.com/magaza/vionine-m-635253" at bounding box center [184, 180] width 184 height 18
copy div "https://www.trendyol.com/magaza/vionine-m-635253"
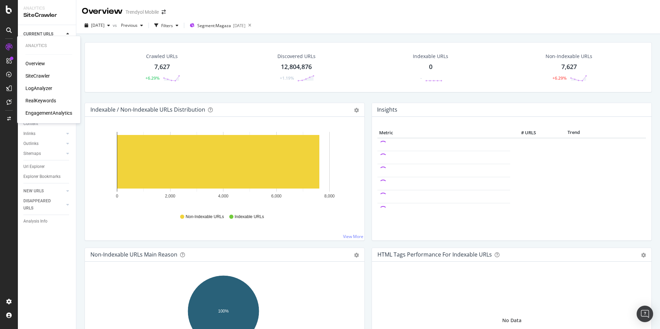
click at [42, 101] on div "RealKeywords" at bounding box center [40, 100] width 31 height 7
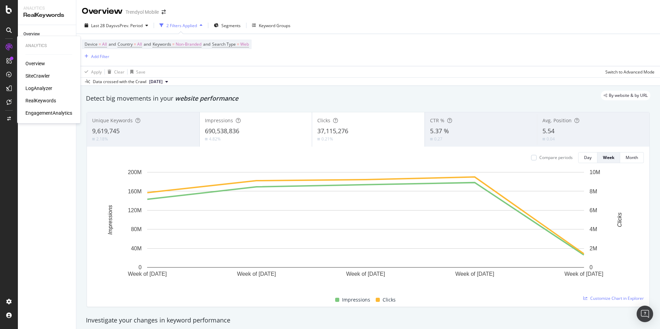
click at [46, 86] on div "LogAnalyzer" at bounding box center [38, 88] width 27 height 7
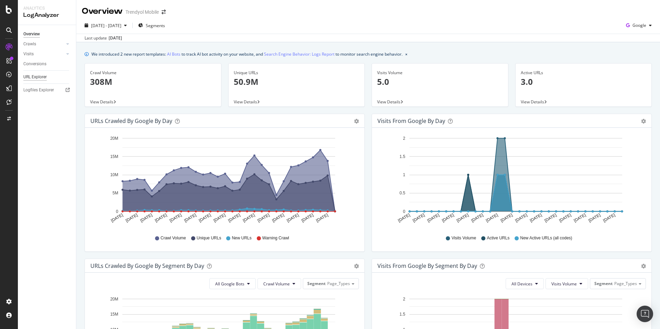
click at [39, 74] on div "URL Explorer" at bounding box center [34, 77] width 23 height 7
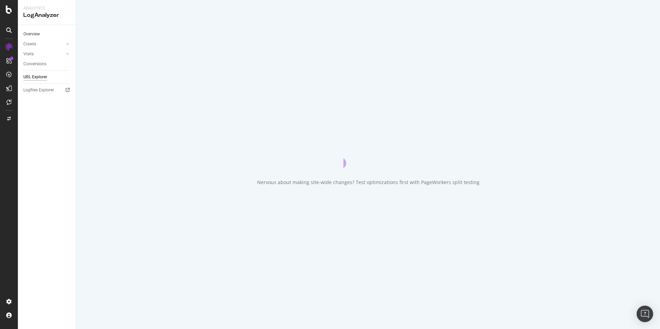
click at [37, 33] on div "Overview" at bounding box center [31, 34] width 16 height 7
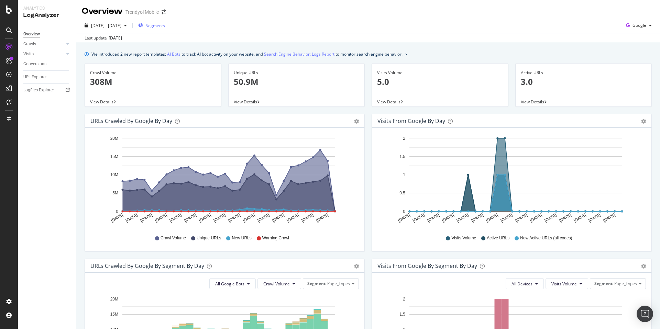
click at [165, 25] on span "Segments" at bounding box center [155, 26] width 19 height 6
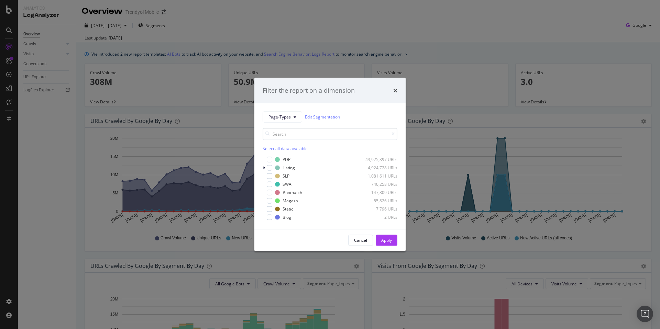
click at [282, 123] on div "Select all data available PDP 43,925,397 URLs Listing 4,924,728 URLs SLP 1,081,…" at bounding box center [329, 171] width 135 height 98
click at [282, 117] on span "Page-Types" at bounding box center [279, 117] width 22 height 6
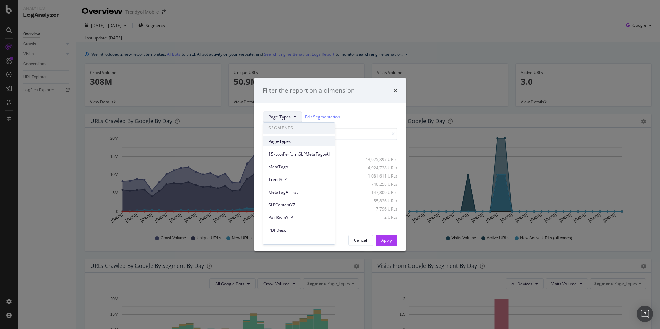
click at [295, 142] on span "Page-Types" at bounding box center [298, 141] width 61 height 6
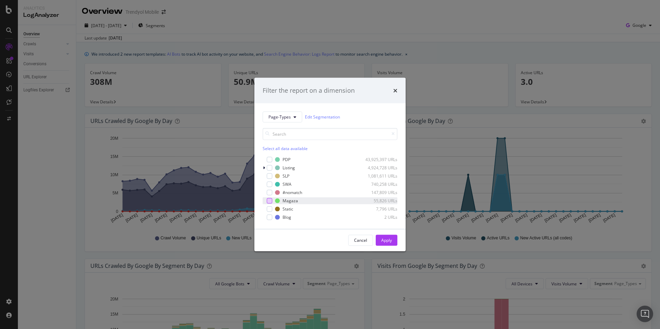
click at [269, 200] on div "modal" at bounding box center [269, 200] width 5 height 5
click at [392, 241] on button "Apply" at bounding box center [386, 240] width 22 height 11
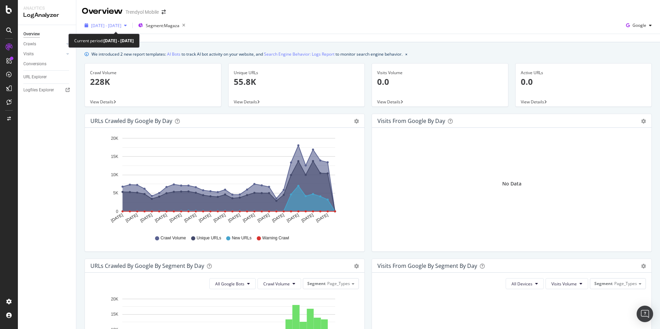
click at [121, 26] on span "2025 Aug. 20th - Sep. 18th" at bounding box center [106, 26] width 30 height 6
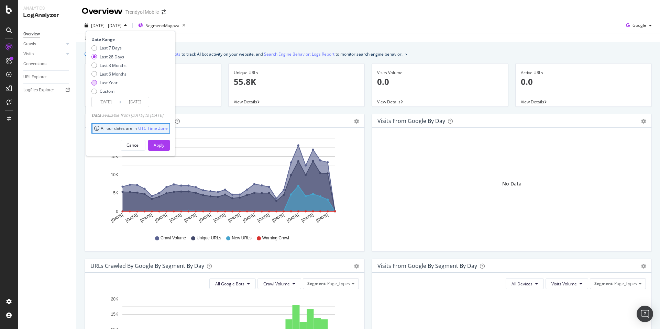
click at [109, 84] on div "Last Year" at bounding box center [109, 83] width 18 height 6
type input "2024/09/19"
click at [164, 144] on div "Apply" at bounding box center [159, 145] width 11 height 6
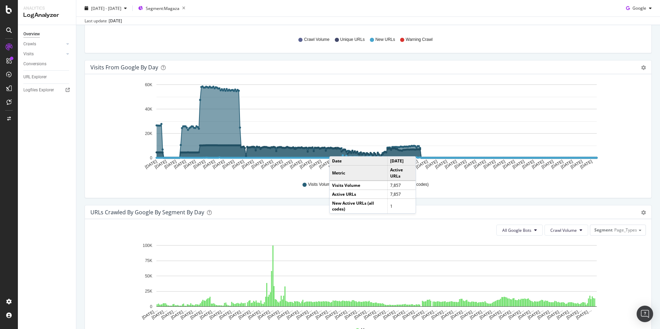
scroll to position [194, 0]
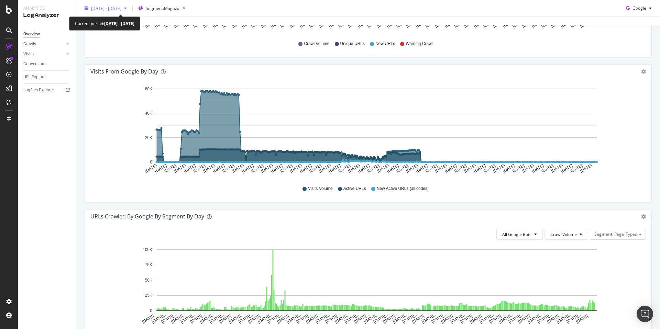
click at [105, 4] on div "2024 Sep. 19th - 2025 Sep. 18th" at bounding box center [106, 8] width 48 height 10
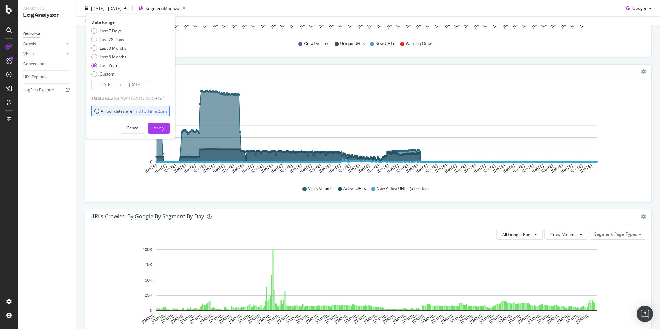
click at [597, 69] on div "Visits from Google by day" at bounding box center [360, 71] width 540 height 7
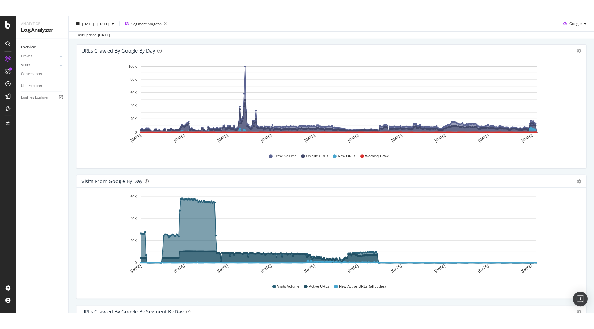
scroll to position [83, 0]
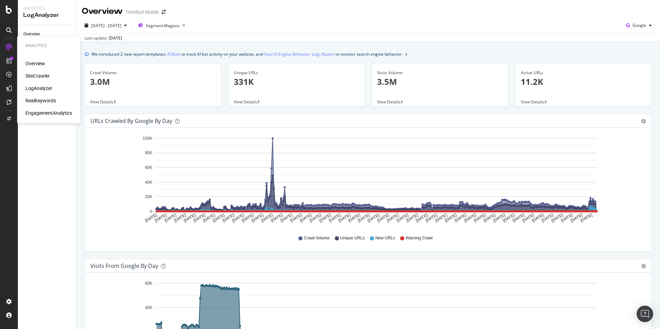
click at [43, 74] on div "SiteCrawler" at bounding box center [37, 75] width 24 height 7
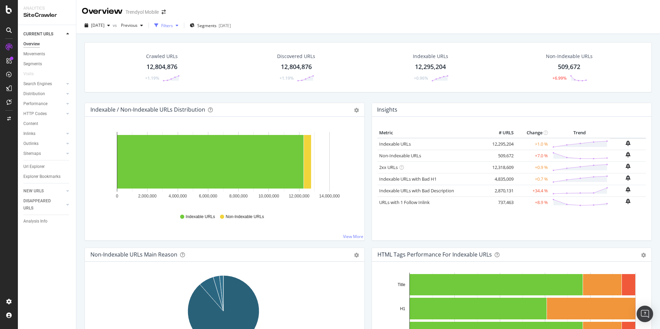
click at [173, 25] on div "Filters" at bounding box center [167, 26] width 12 height 6
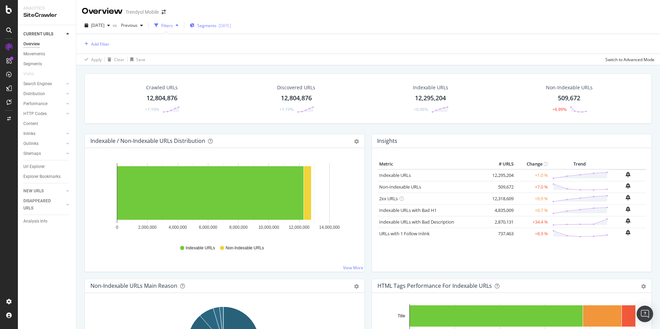
click at [216, 23] on span "Segments" at bounding box center [206, 26] width 19 height 6
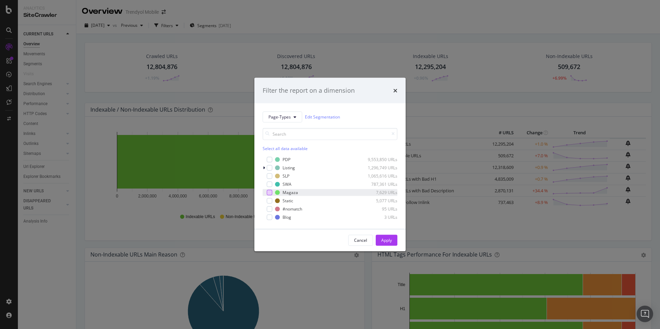
click at [269, 192] on div "modal" at bounding box center [269, 192] width 5 height 5
click at [387, 243] on div "Apply" at bounding box center [386, 240] width 11 height 6
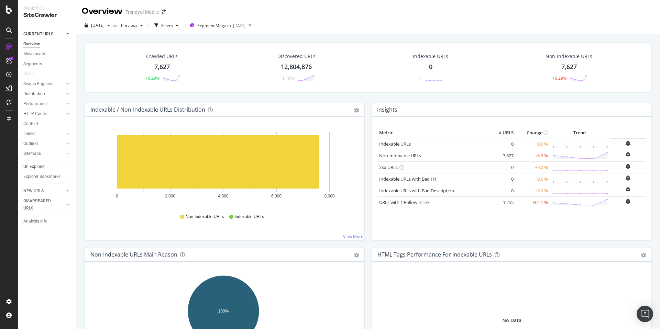
click at [34, 166] on div "Url Explorer" at bounding box center [33, 166] width 21 height 7
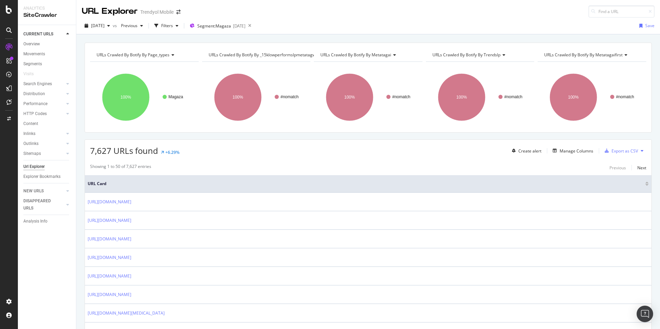
click at [353, 53] on span "URLs Crawled By Botify By metatagai" at bounding box center [355, 55] width 71 height 6
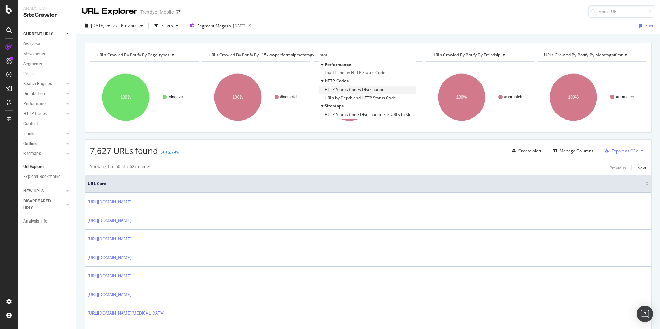
type input "stat"
click at [371, 90] on span "HTTP Status Codes Distribution" at bounding box center [354, 89] width 60 height 7
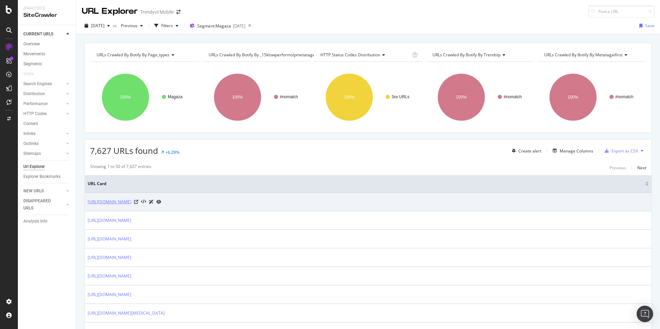
click at [131, 203] on link "https://www.trendyol.com/magaza/missha-turkiye-m-104886" at bounding box center [110, 202] width 44 height 7
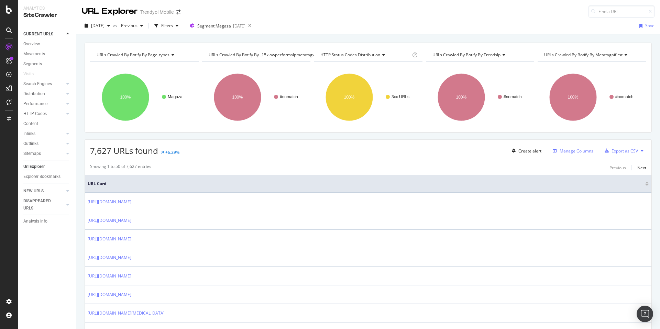
click at [562, 148] on div "Manage Columns" at bounding box center [576, 151] width 34 height 6
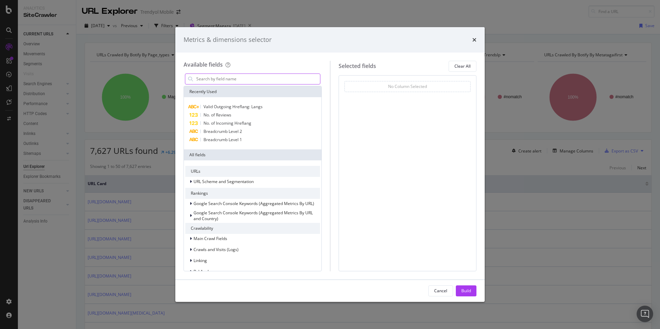
click at [248, 79] on input "modal" at bounding box center [257, 79] width 124 height 10
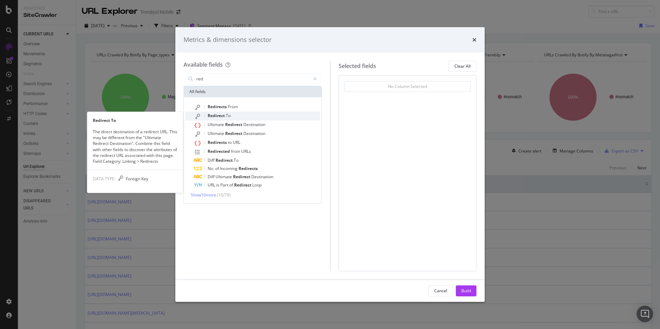
type input "red"
click at [236, 115] on div "Redirect To" at bounding box center [256, 116] width 126 height 9
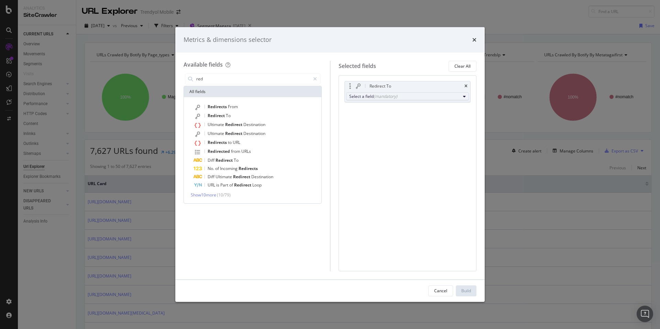
click at [423, 97] on div "Select a field (mandatory)" at bounding box center [404, 96] width 111 height 6
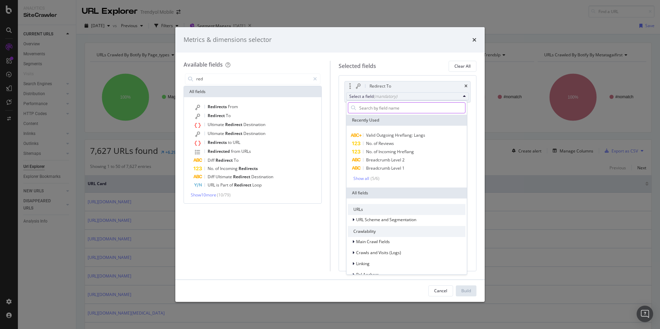
click at [383, 110] on input "modal" at bounding box center [411, 108] width 106 height 10
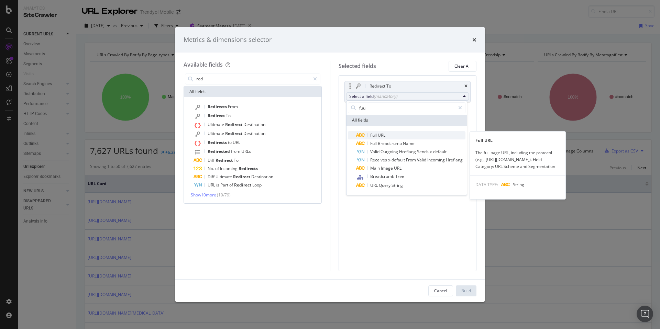
type input "fuul"
click at [382, 133] on span "URL" at bounding box center [382, 135] width 8 height 6
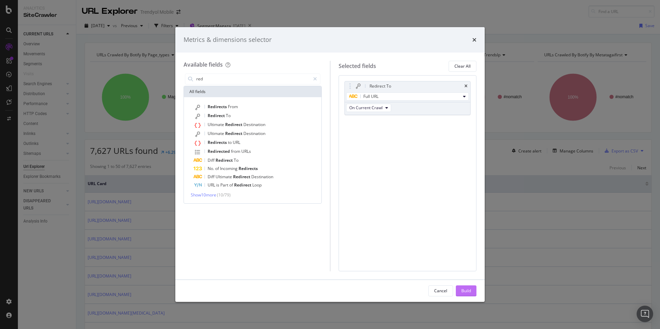
click at [463, 290] on div "Build" at bounding box center [466, 291] width 10 height 6
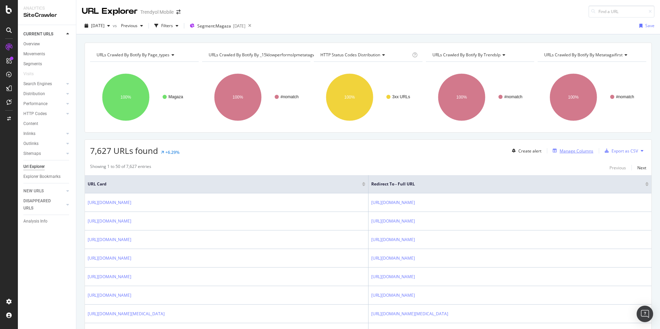
click at [570, 149] on div "Manage Columns" at bounding box center [576, 151] width 34 height 6
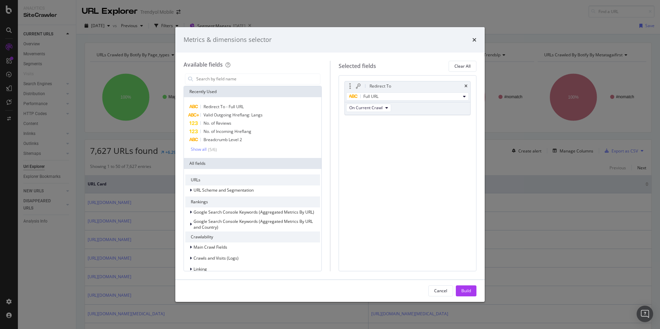
click at [393, 91] on div "Full URL" at bounding box center [408, 96] width 126 height 11
click at [394, 94] on div "Full URL" at bounding box center [404, 96] width 111 height 8
drag, startPoint x: 356, startPoint y: 57, endPoint x: 397, endPoint y: 53, distance: 41.7
click at [356, 56] on div "Available fields Recently Used Redirect To - Full URL Valid Outgoing Hreflang: …" at bounding box center [329, 166] width 309 height 227
click at [472, 40] on icon "times" at bounding box center [474, 39] width 4 height 5
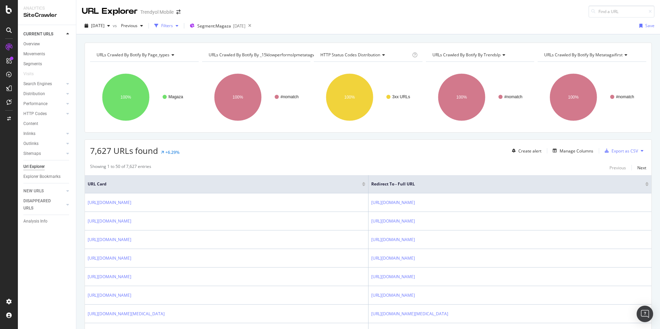
click at [173, 26] on div "Filters" at bounding box center [167, 26] width 12 height 6
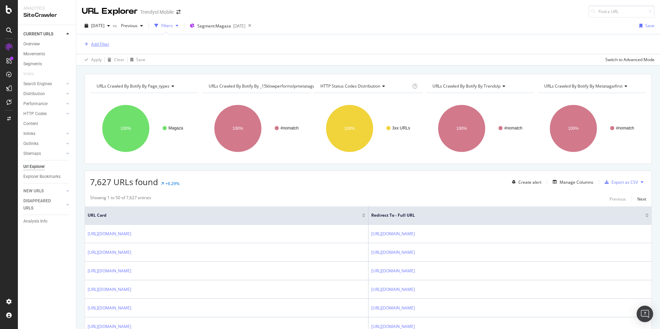
click at [92, 42] on div "Add Filter" at bounding box center [100, 44] width 18 height 6
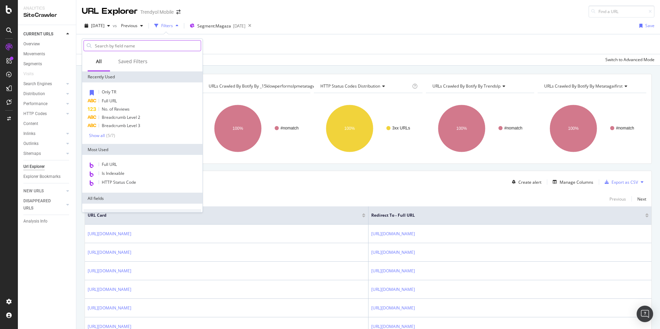
type input "f"
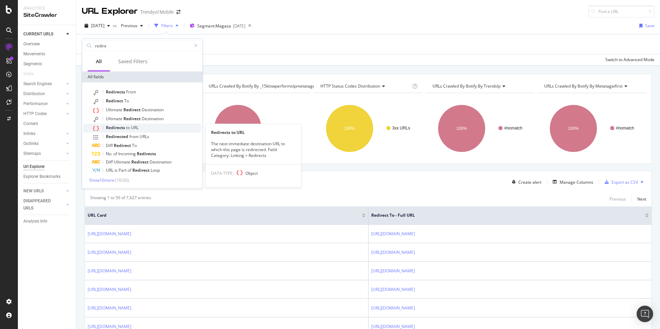
type input "redire"
click at [136, 128] on span "URL" at bounding box center [135, 128] width 8 height 6
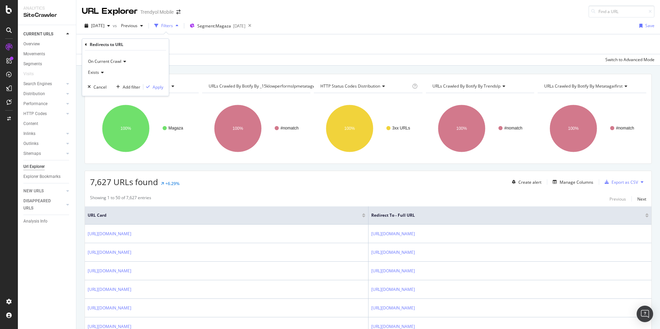
click at [99, 72] on span "Exists" at bounding box center [93, 72] width 11 height 6
click at [150, 68] on div "Exists" at bounding box center [126, 72] width 76 height 11
click at [108, 60] on span "On Current Crawl" at bounding box center [104, 61] width 33 height 6
click at [95, 51] on div "On Current Crawl On Current Crawl On Compared Crawl Diff Between Crawls Exists …" at bounding box center [125, 72] width 87 height 45
click at [85, 44] on icon at bounding box center [86, 45] width 2 height 4
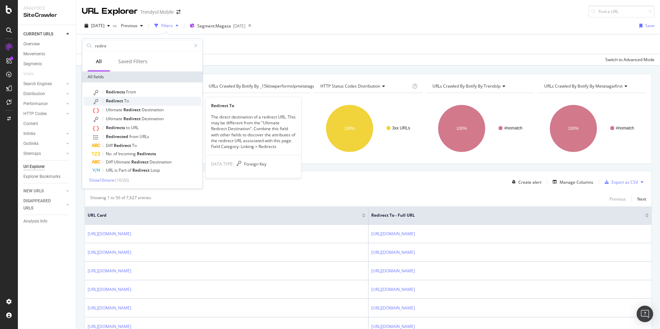
click at [133, 98] on div "Redirect To" at bounding box center [146, 101] width 109 height 9
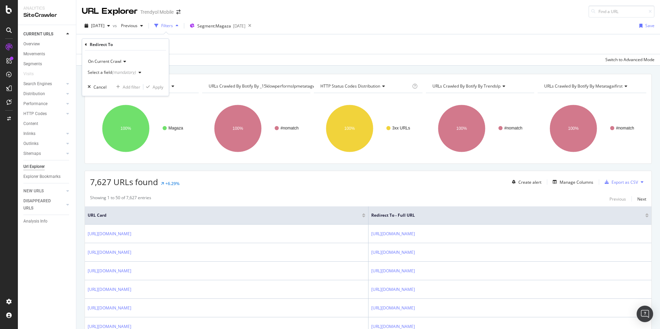
click at [112, 75] on div "Select a field (mandatory)" at bounding box center [116, 72] width 56 height 10
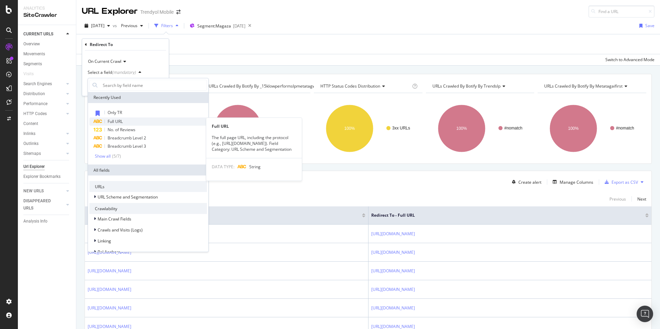
click at [126, 119] on div "Full URL" at bounding box center [147, 121] width 117 height 8
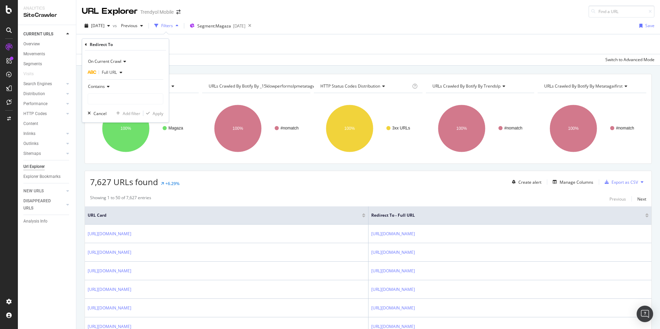
click at [109, 89] on div "Contains" at bounding box center [126, 86] width 76 height 11
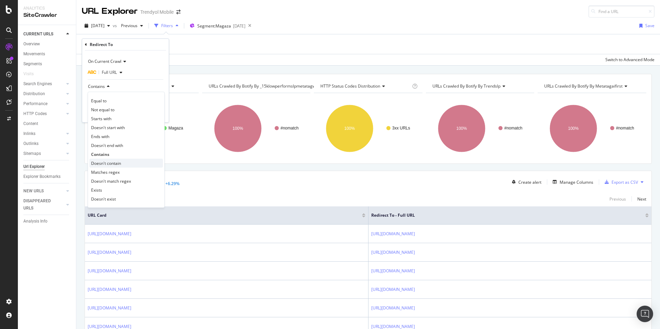
click at [124, 164] on div "Doesn't contain" at bounding box center [126, 163] width 74 height 9
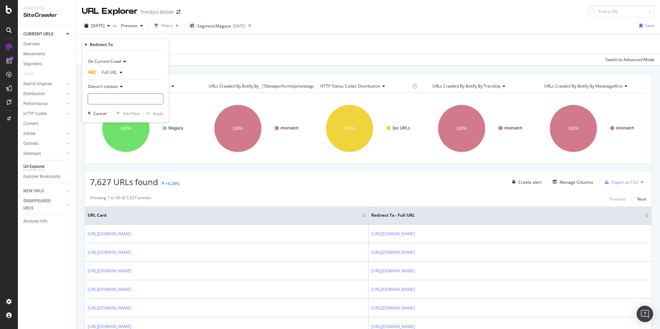
click at [117, 98] on input "text" at bounding box center [125, 98] width 75 height 11
type input "?sst"
click at [153, 112] on div "Apply" at bounding box center [158, 114] width 11 height 6
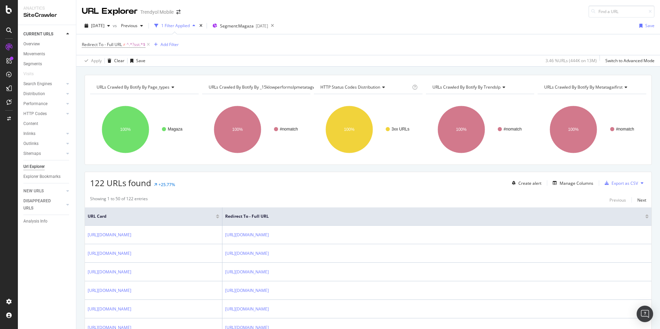
click at [382, 201] on div "Showing 1 to 50 of 122 entries Previous Next" at bounding box center [368, 200] width 566 height 8
click at [148, 45] on icon at bounding box center [148, 44] width 6 height 7
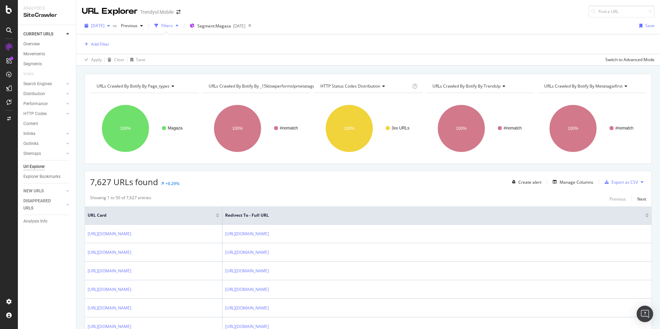
click at [104, 25] on span "[DATE]" at bounding box center [97, 26] width 13 height 6
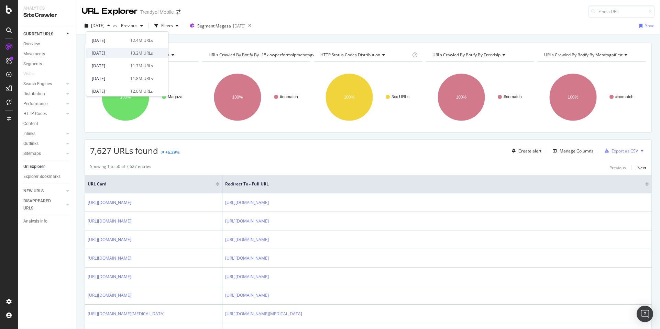
scroll to position [128, 0]
click at [130, 59] on div "13.2M URLs" at bounding box center [141, 62] width 23 height 6
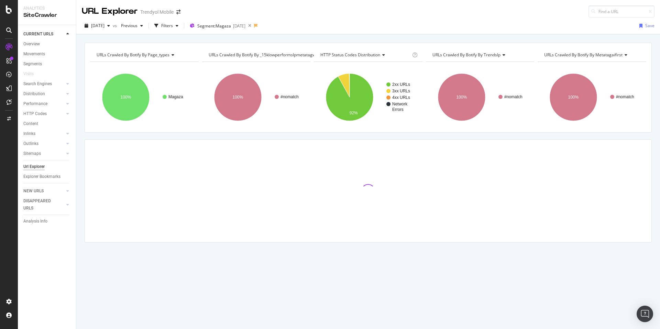
click at [136, 35] on div "URLs Crawled By Botify By page_types Chart (by Value) Table Expand Export as CS…" at bounding box center [367, 42] width 583 height 16
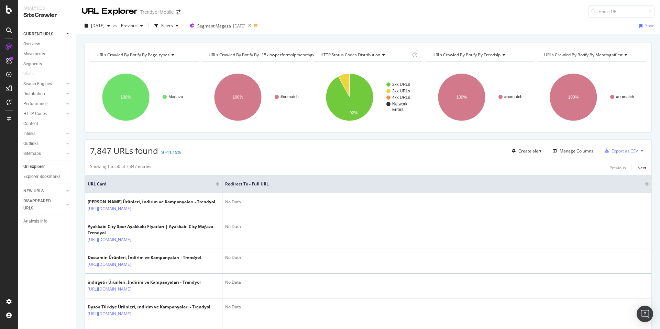
click at [235, 154] on div "7,847 URLs found -11.15% Create alert Manage Columns Export as CSV" at bounding box center [368, 148] width 566 height 17
click at [104, 27] on span "2025 Jun. 22nd" at bounding box center [97, 26] width 13 height 6
click at [292, 177] on th "Redirect To - Full URL" at bounding box center [436, 184] width 429 height 18
click at [104, 25] on span "2025 Jun. 22nd" at bounding box center [97, 26] width 13 height 6
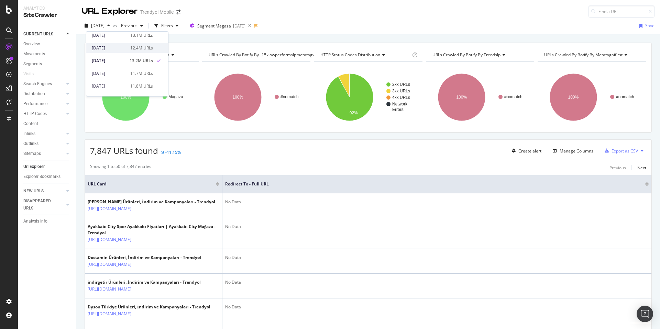
click at [115, 49] on div "2025 Jun. 29th" at bounding box center [109, 48] width 34 height 6
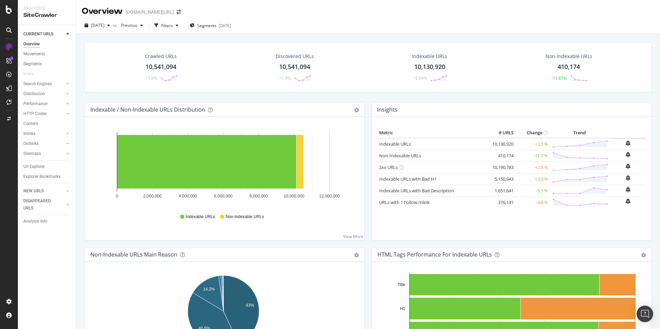
click at [225, 12] on div "Overview trendyol.com/ro" at bounding box center [367, 8] width 583 height 17
click at [177, 10] on icon "arrow-right-arrow-left" at bounding box center [179, 12] width 4 height 5
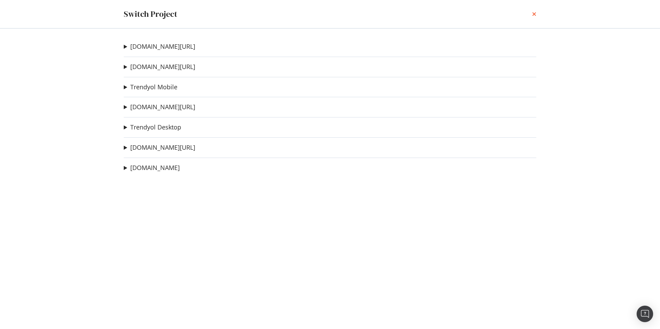
click at [534, 15] on icon "times" at bounding box center [534, 13] width 4 height 5
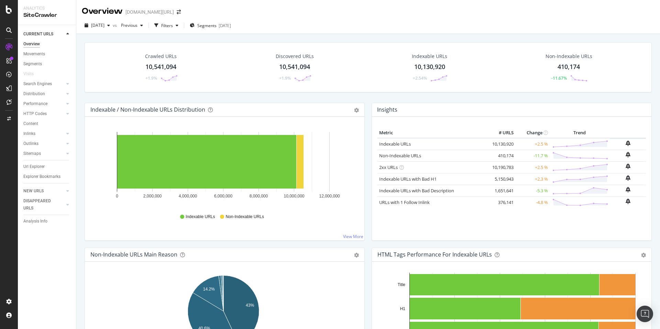
click at [80, 58] on div "Crawled URLs 10,541,094 +1.9% Discovered URLs 10,541,094 +1.9% Indexable URLs 1…" at bounding box center [367, 198] width 583 height 329
click at [79, 58] on div "Crawled URLs 10,541,094 +1.9% Discovered URLs 10,541,094 +1.9% Indexable URLs 1…" at bounding box center [367, 198] width 583 height 329
click at [78, 48] on div "Crawled URLs 10,541,094 +1.9% Discovered URLs 10,541,094 +1.9% Indexable URLs 1…" at bounding box center [367, 198] width 583 height 329
click at [79, 41] on div "Crawled URLs 10,541,094 +1.9% Discovered URLs 10,541,094 +1.9% Indexable URLs 1…" at bounding box center [367, 198] width 583 height 329
click at [79, 42] on div "Crawled URLs 10,541,094 +1.9% Discovered URLs 10,541,094 +1.9% Indexable URLs 1…" at bounding box center [367, 198] width 583 height 329
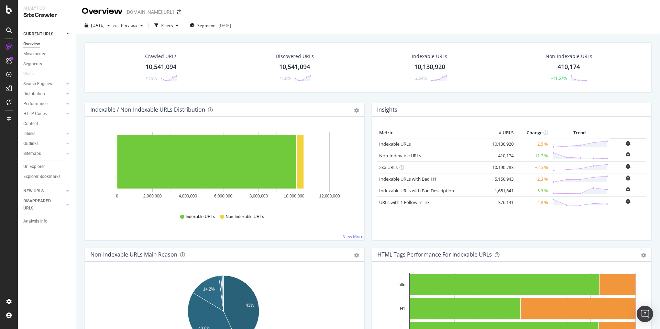
click at [79, 42] on div "Crawled URLs 10,541,094 +1.9% Discovered URLs 10,541,094 +1.9% Indexable URLs 1…" at bounding box center [367, 198] width 583 height 329
click at [177, 11] on icon "arrow-right-arrow-left" at bounding box center [179, 12] width 4 height 5
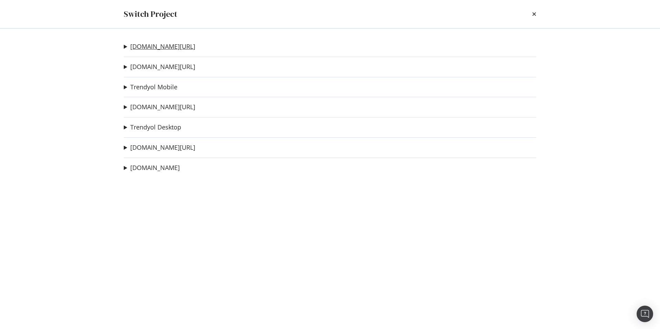
click at [169, 44] on link "trendyol.com/ar" at bounding box center [162, 46] width 65 height 7
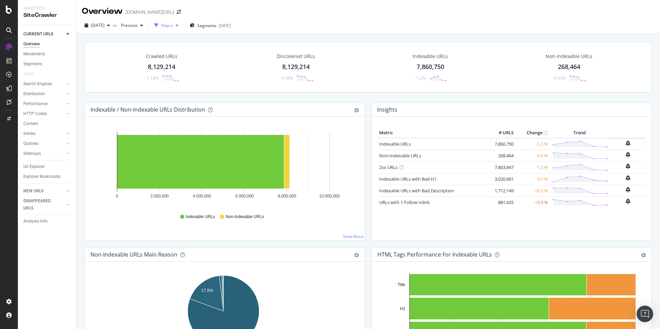
click at [173, 23] on div "Filters" at bounding box center [167, 26] width 12 height 6
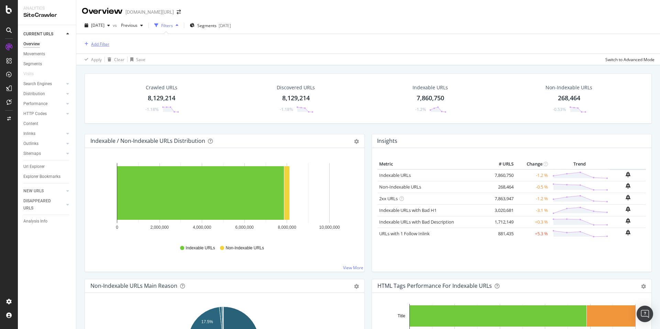
click at [100, 43] on div "Add Filter" at bounding box center [100, 44] width 18 height 6
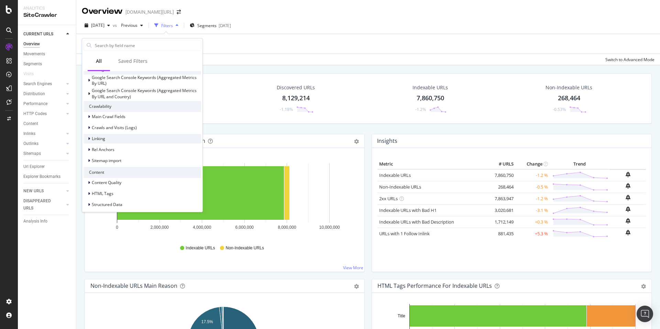
scroll to position [169, 0]
click at [248, 64] on div "Apply Clear Save Switch to Advanced Mode" at bounding box center [367, 59] width 583 height 11
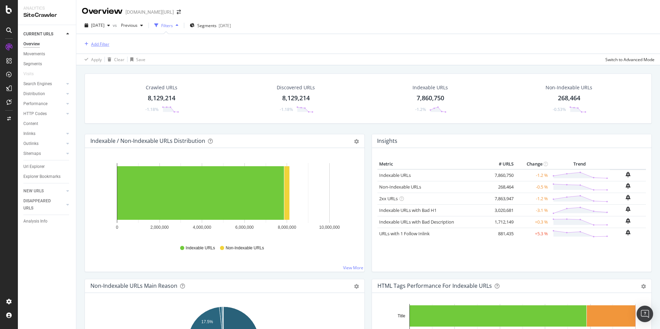
click at [88, 41] on div "Add Filter" at bounding box center [95, 44] width 27 height 8
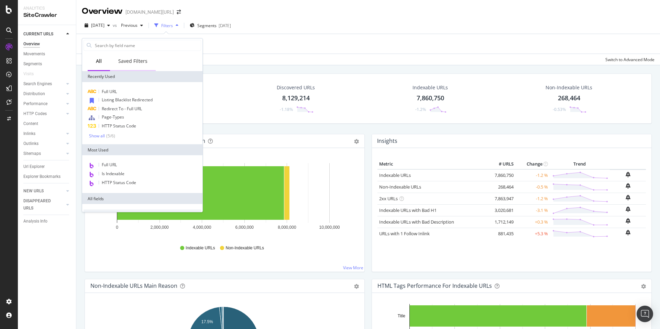
click at [130, 64] on div "Saved Filters" at bounding box center [132, 61] width 29 height 7
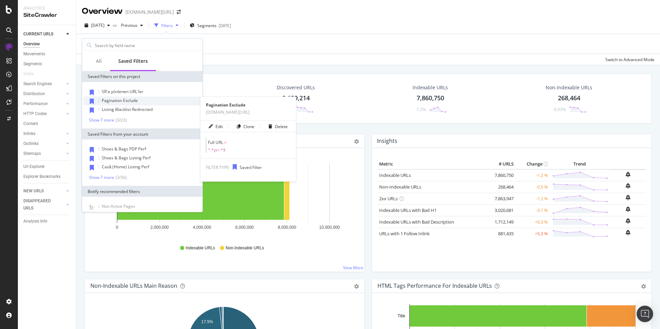
click at [131, 100] on span "Pagination Exclude" at bounding box center [120, 101] width 36 height 6
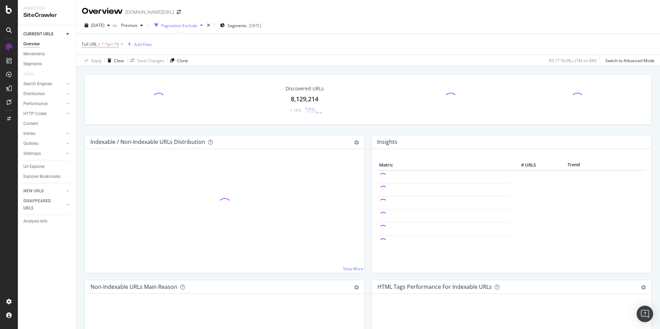
click at [233, 65] on div "Apply Clear Save Changes Clone 85.17 % URLs ( 7M on 8M ) Switch to Advanced Mode" at bounding box center [367, 60] width 583 height 11
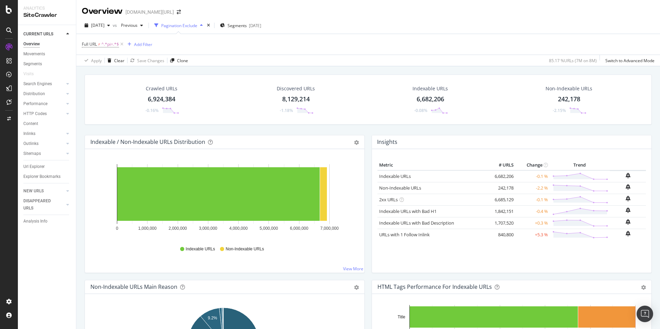
click at [215, 67] on div "Crawled URLs 6,924,384 -0.16% Discovered URLs 8,129,214 -1.18% Indexable URLs 6…" at bounding box center [367, 230] width 583 height 329
click at [261, 25] on div "Segments 2025-09-17" at bounding box center [240, 26] width 41 height 6
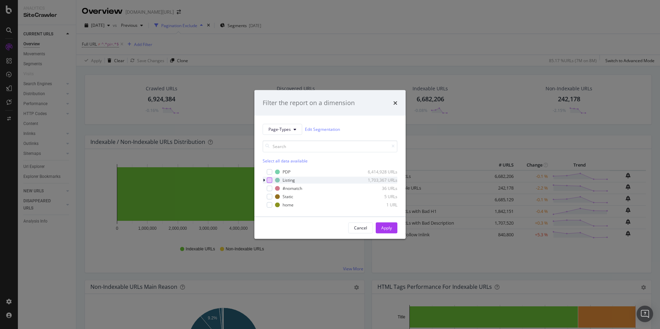
click at [271, 179] on div "modal" at bounding box center [269, 179] width 5 height 5
click at [386, 226] on div "Apply" at bounding box center [386, 228] width 11 height 6
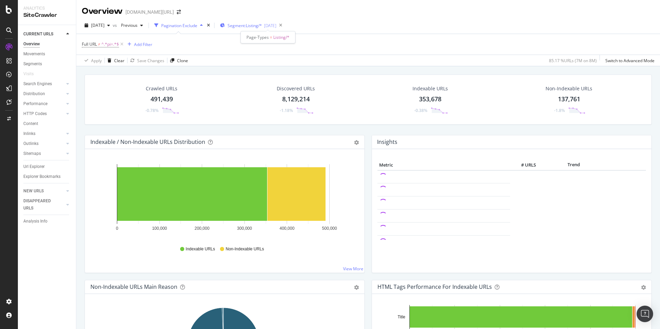
click at [261, 25] on span "Segment: Listing/*" at bounding box center [244, 26] width 34 height 6
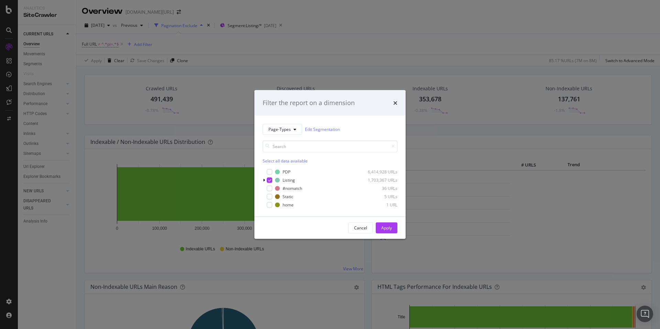
click at [327, 44] on div "Filter the report on a dimension Page-Types Edit Segmentation Select all data a…" at bounding box center [330, 164] width 660 height 329
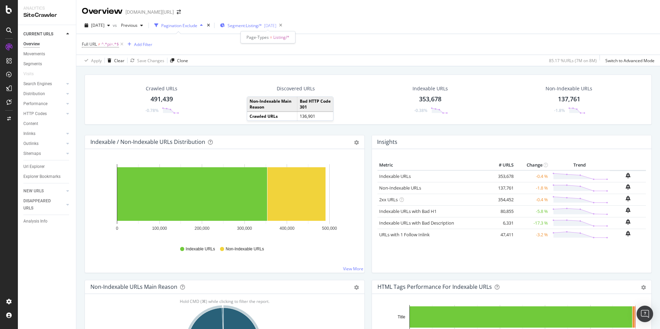
click at [245, 27] on span "Segment: Listing/*" at bounding box center [244, 26] width 34 height 6
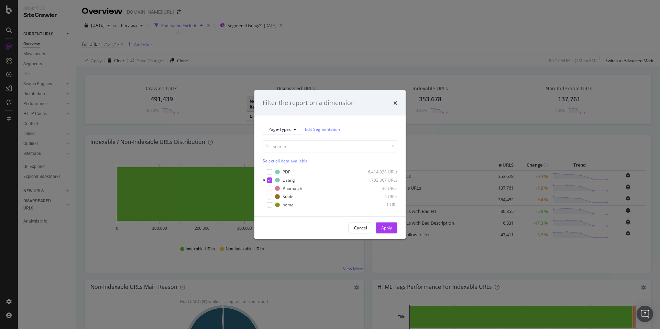
click at [314, 54] on div "Filter the report on a dimension Page-Types Edit Segmentation Select all data a…" at bounding box center [330, 164] width 660 height 329
